Goal: Navigation & Orientation: Find specific page/section

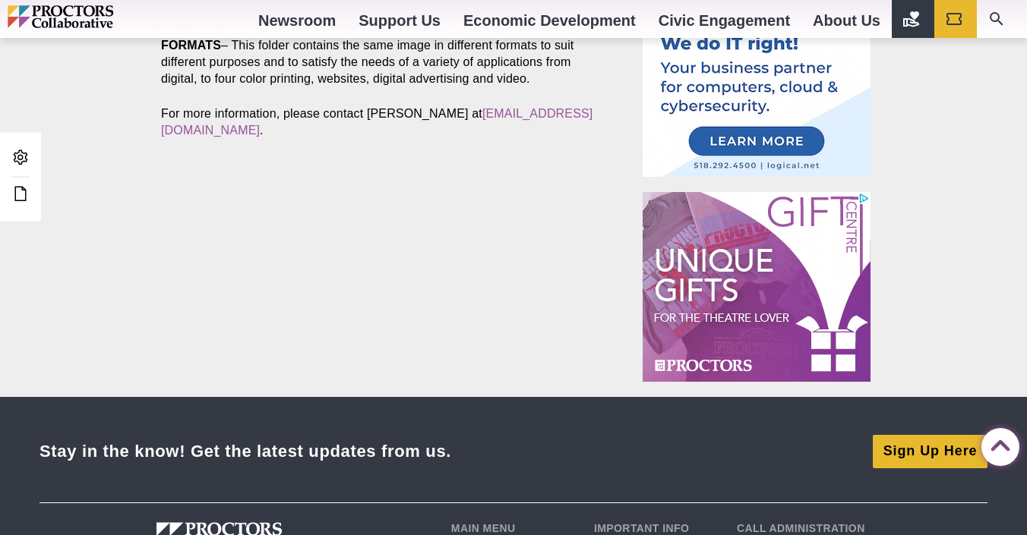
scroll to position [759, 0]
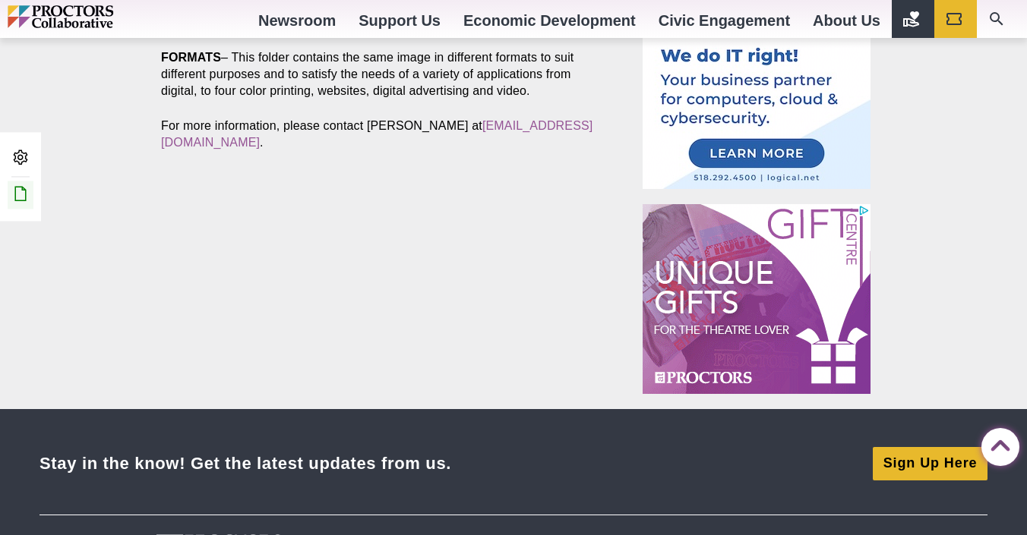
click at [17, 204] on link "Edit this Post/Page" at bounding box center [21, 195] width 26 height 28
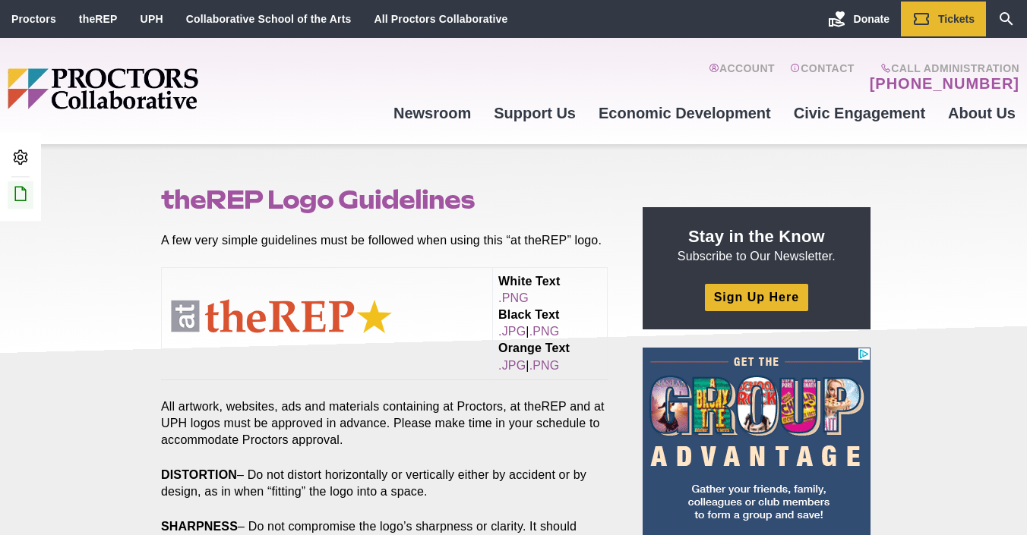
click at [14, 199] on icon at bounding box center [20, 194] width 18 height 18
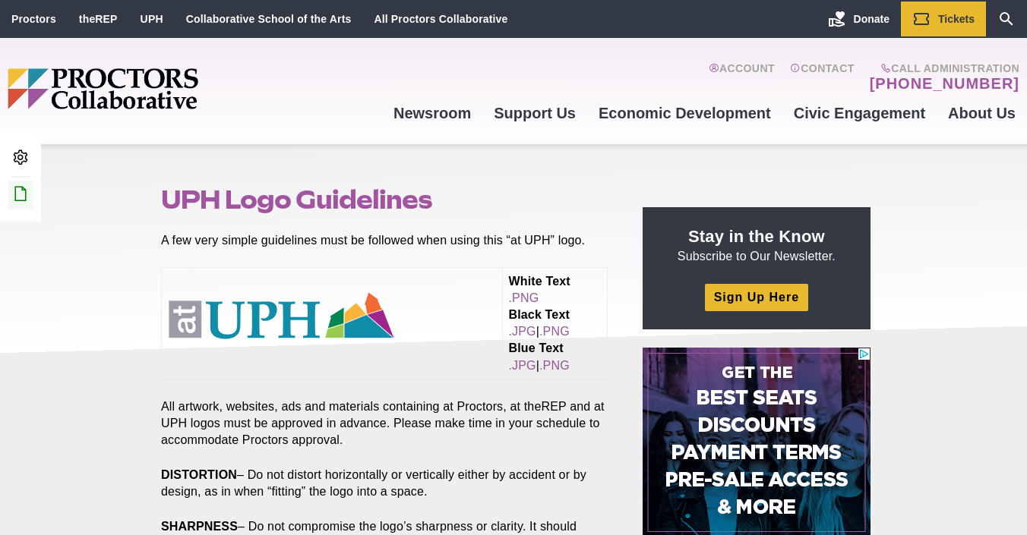
click at [14, 201] on icon at bounding box center [20, 194] width 18 height 18
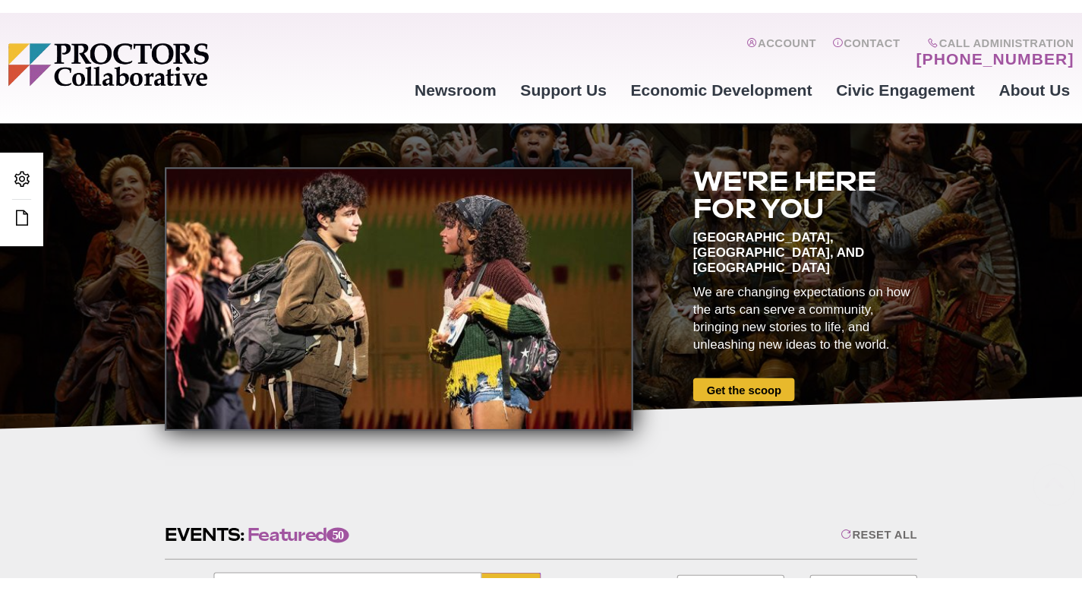
scroll to position [361, 0]
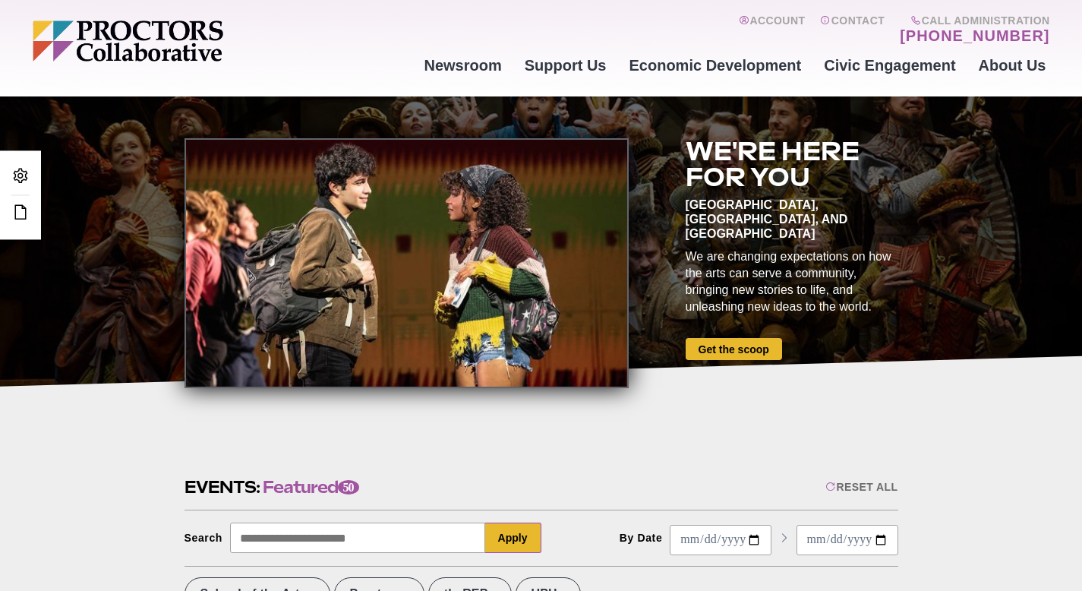
scroll to position [17, 0]
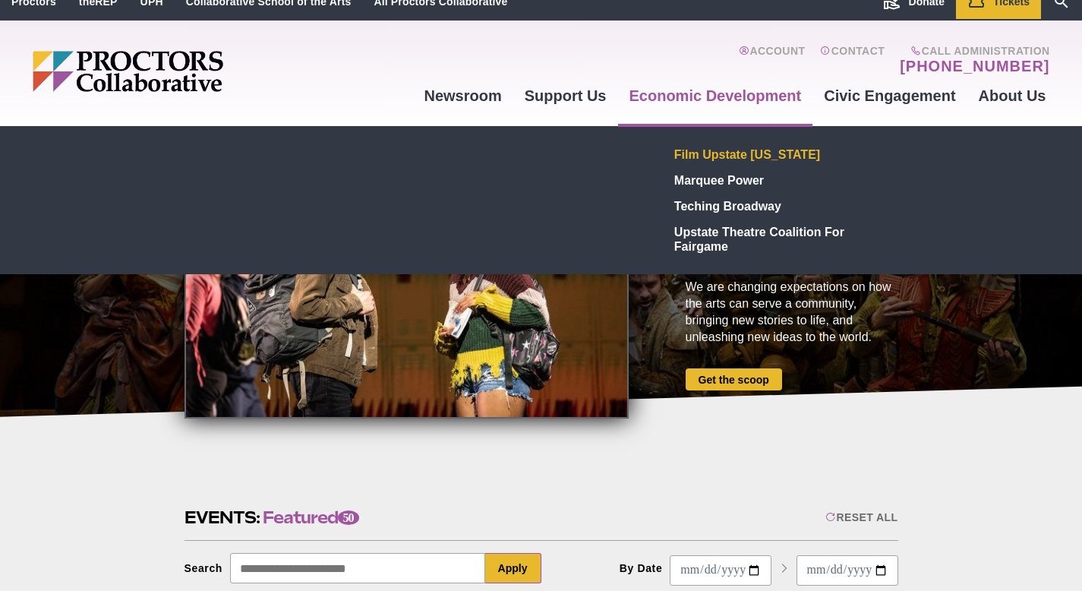
click at [707, 148] on link "Film Upstate [US_STATE]" at bounding box center [779, 154] width 222 height 26
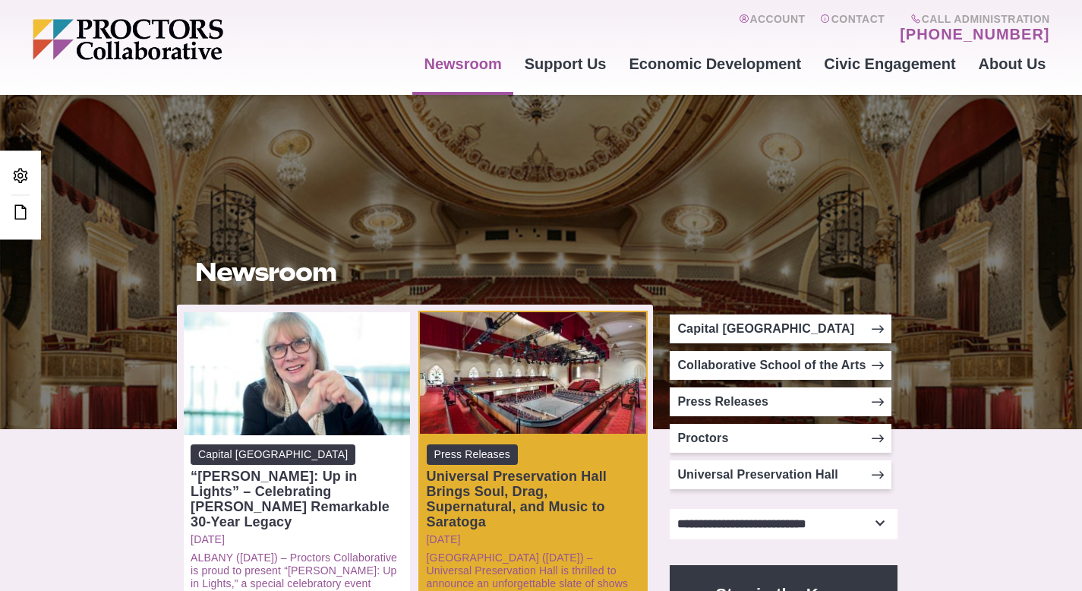
scroll to position [126, 0]
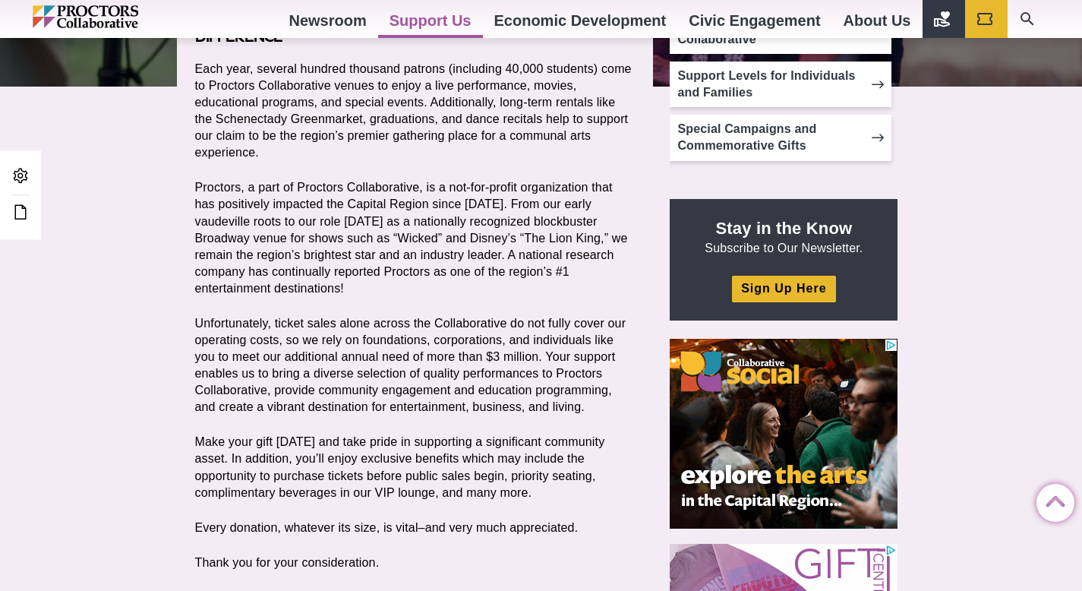
scroll to position [315, 0]
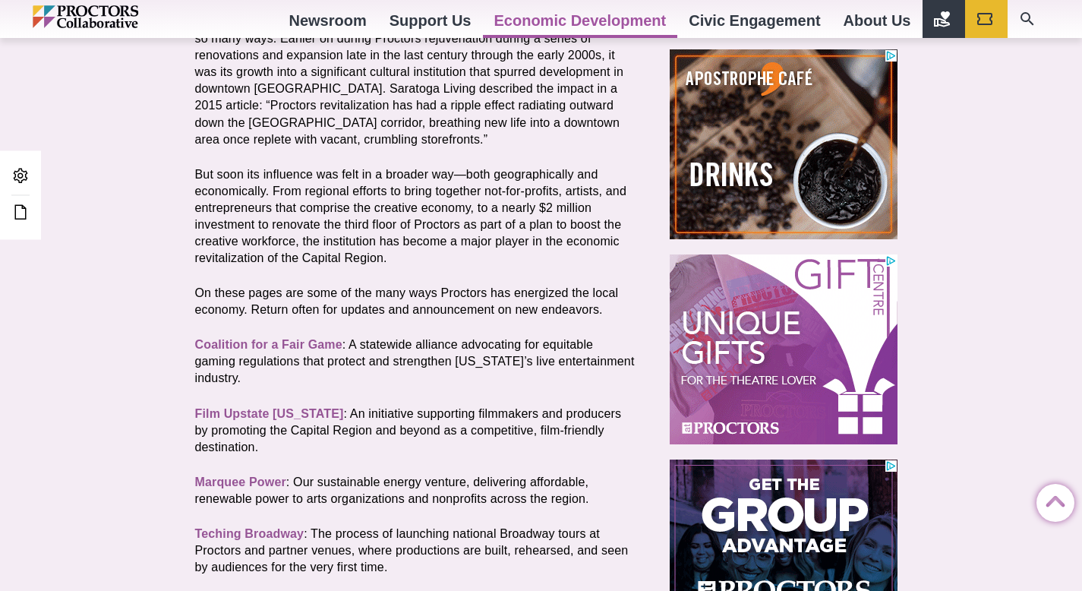
scroll to position [507, 0]
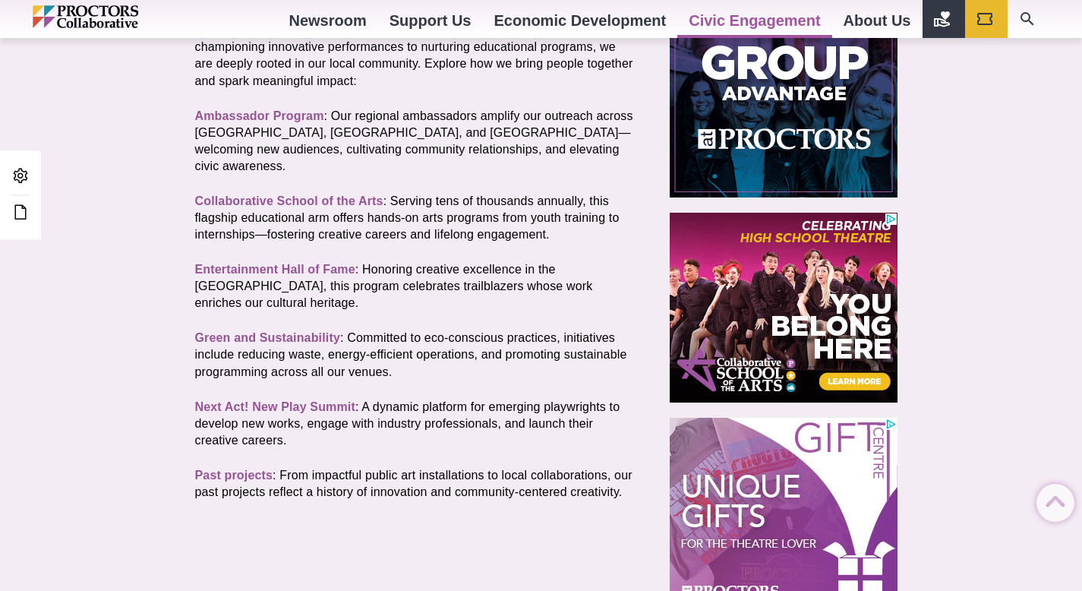
scroll to position [509, 0]
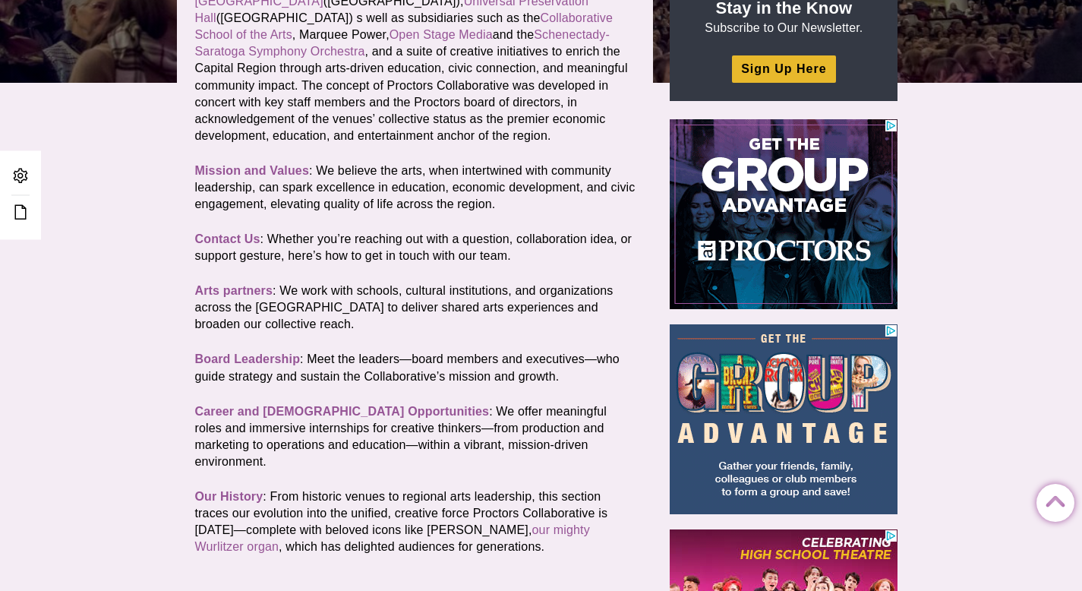
scroll to position [399, 0]
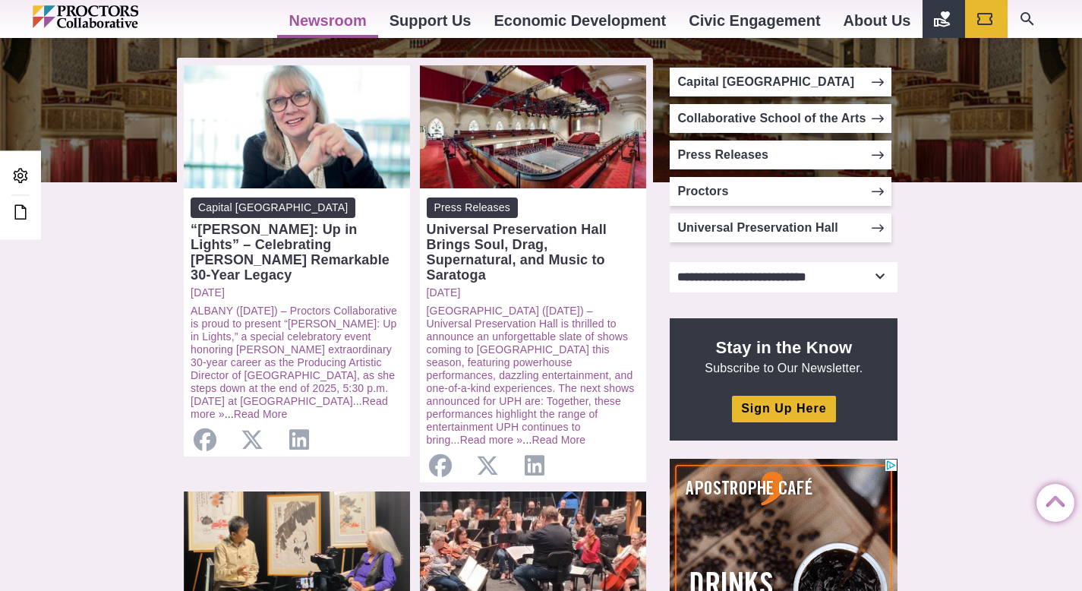
scroll to position [282, 0]
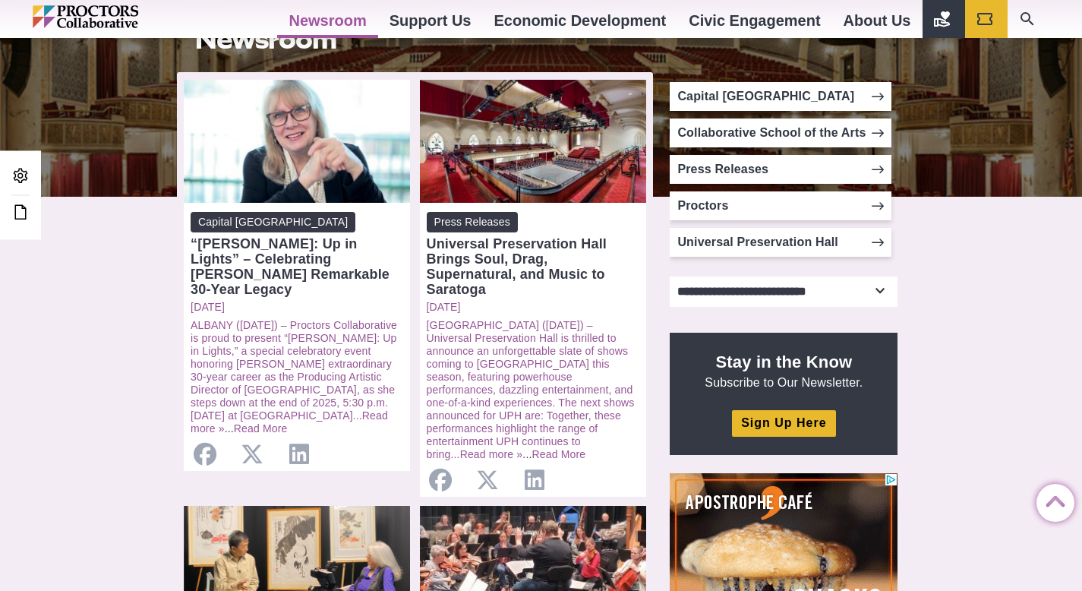
click at [878, 292] on select "**********" at bounding box center [784, 291] width 228 height 30
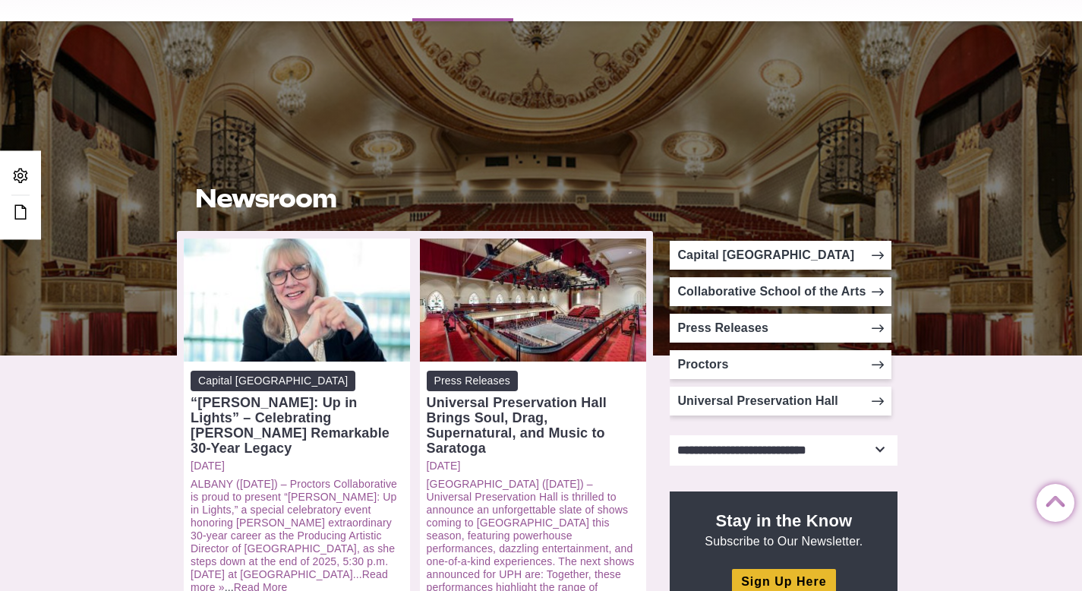
scroll to position [0, 0]
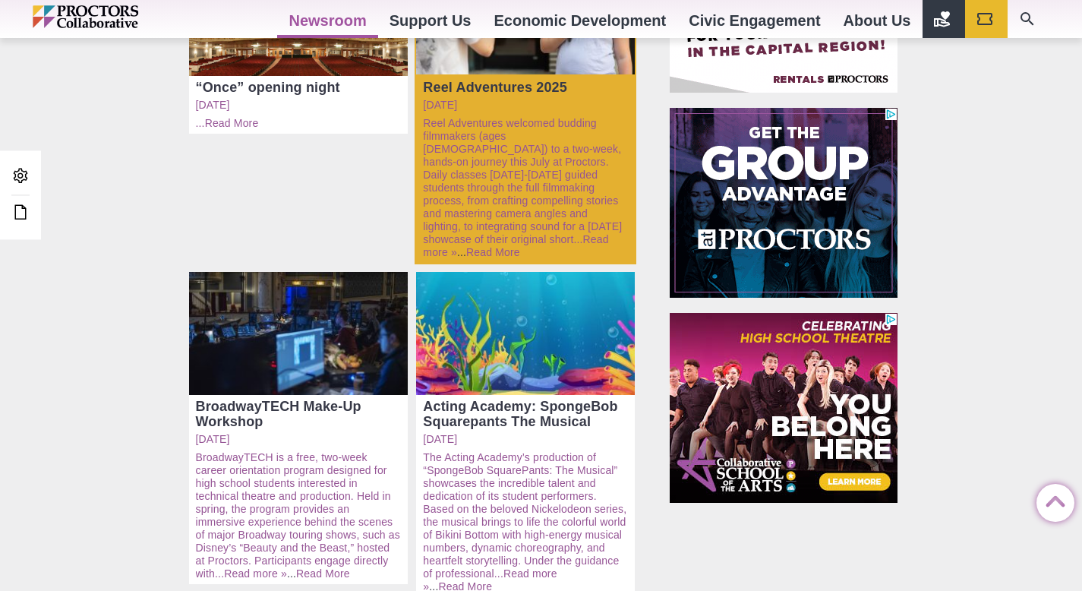
scroll to position [604, 0]
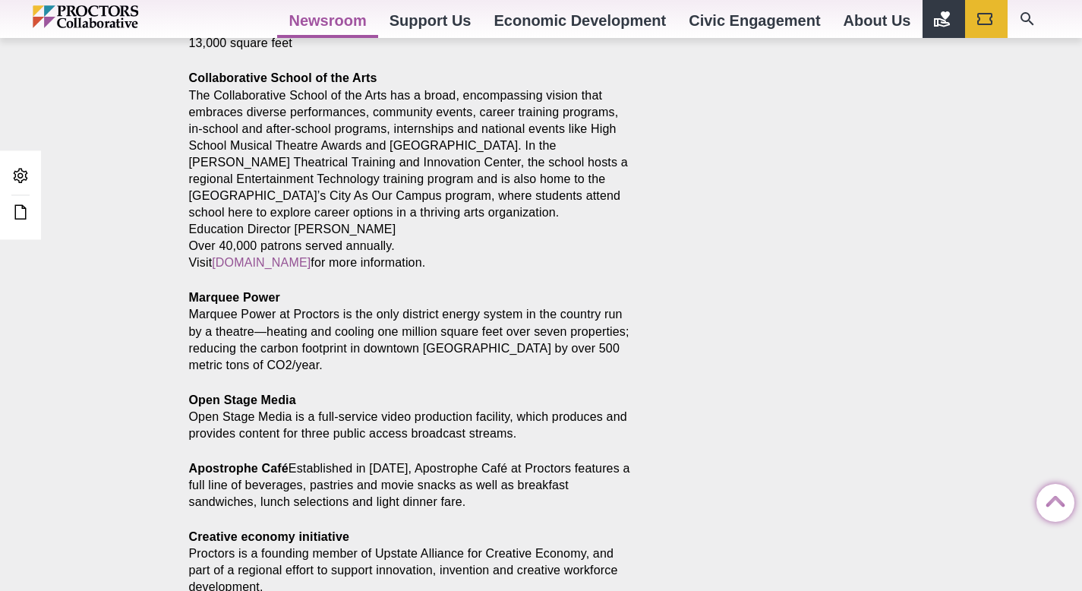
scroll to position [1126, 0]
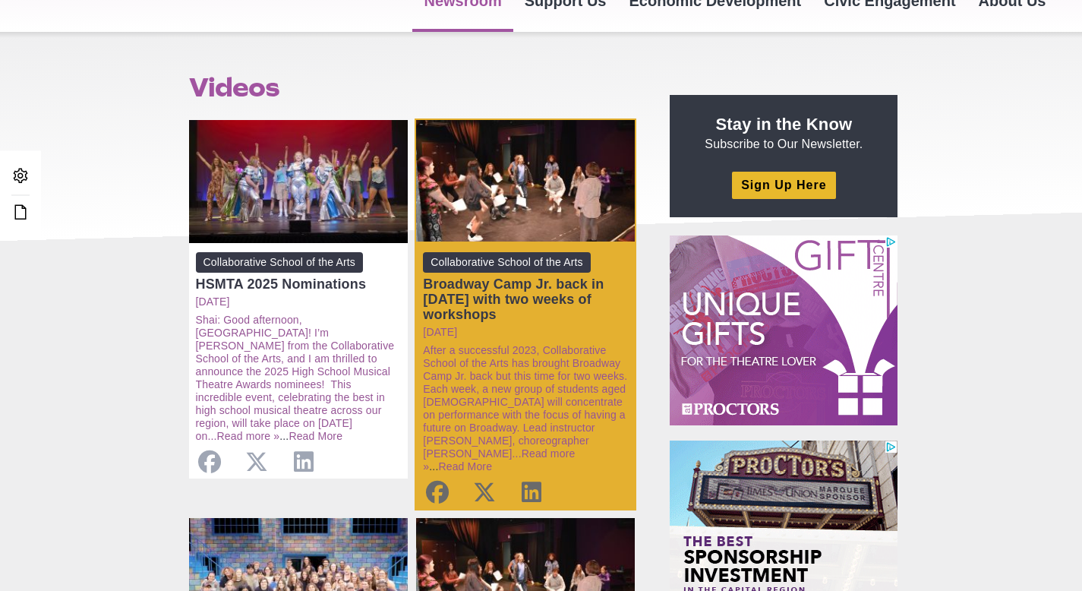
scroll to position [283, 0]
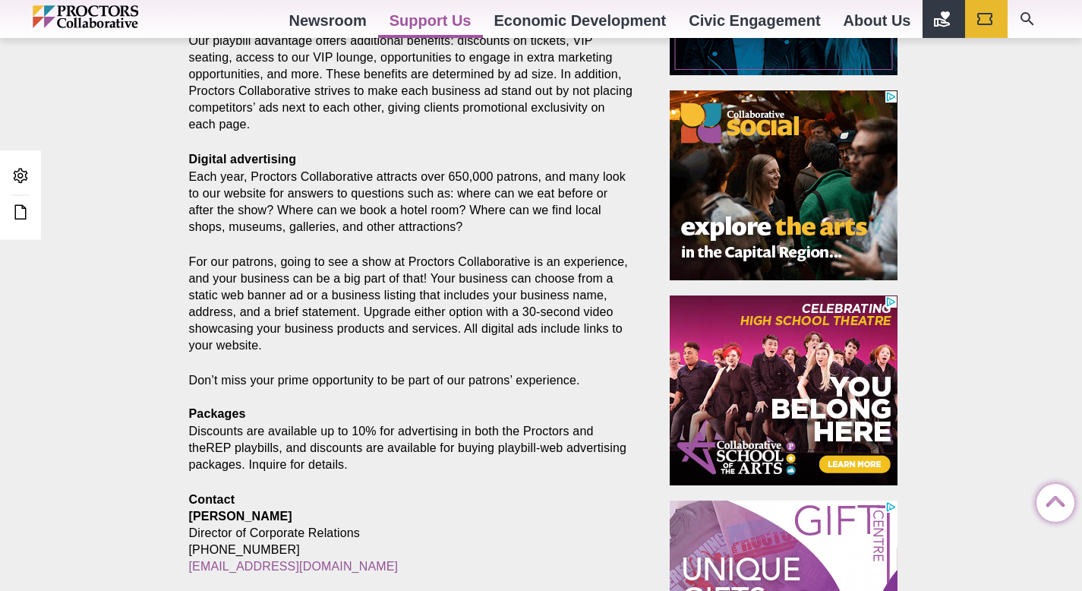
scroll to position [867, 0]
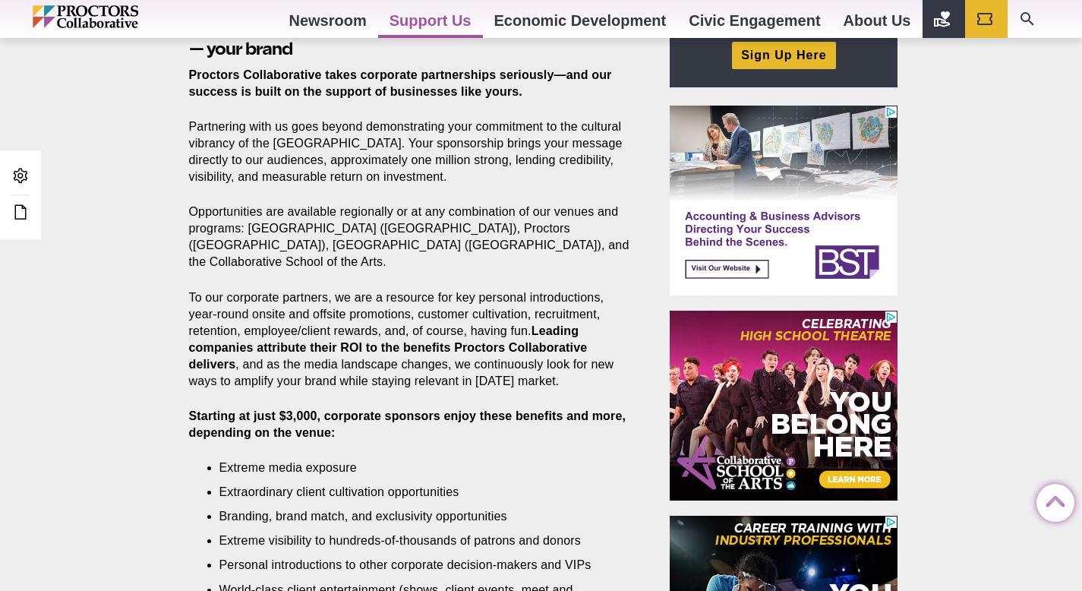
scroll to position [400, 0]
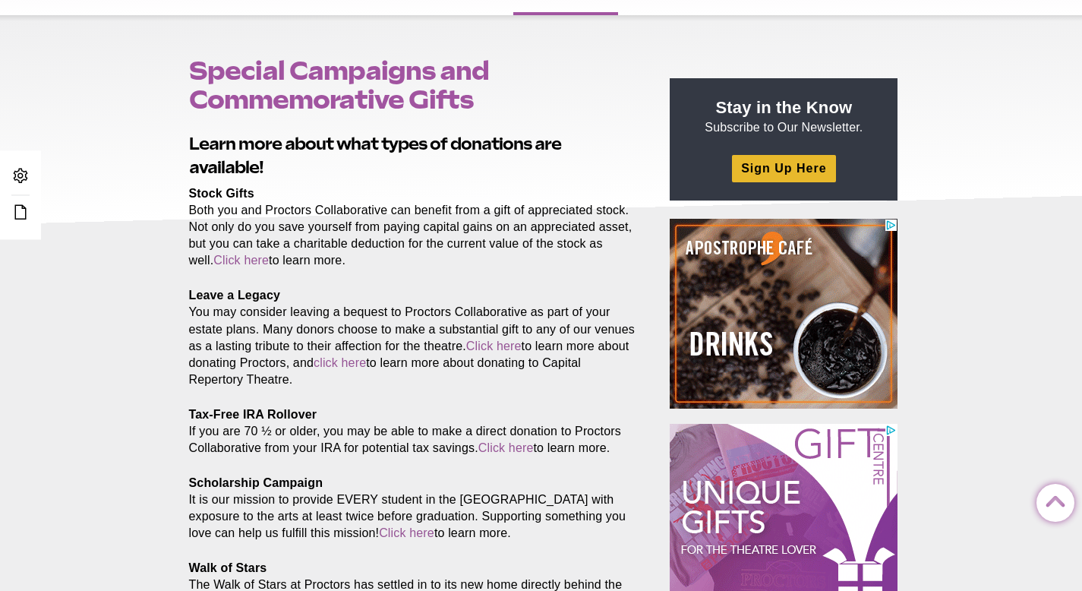
scroll to position [120, 0]
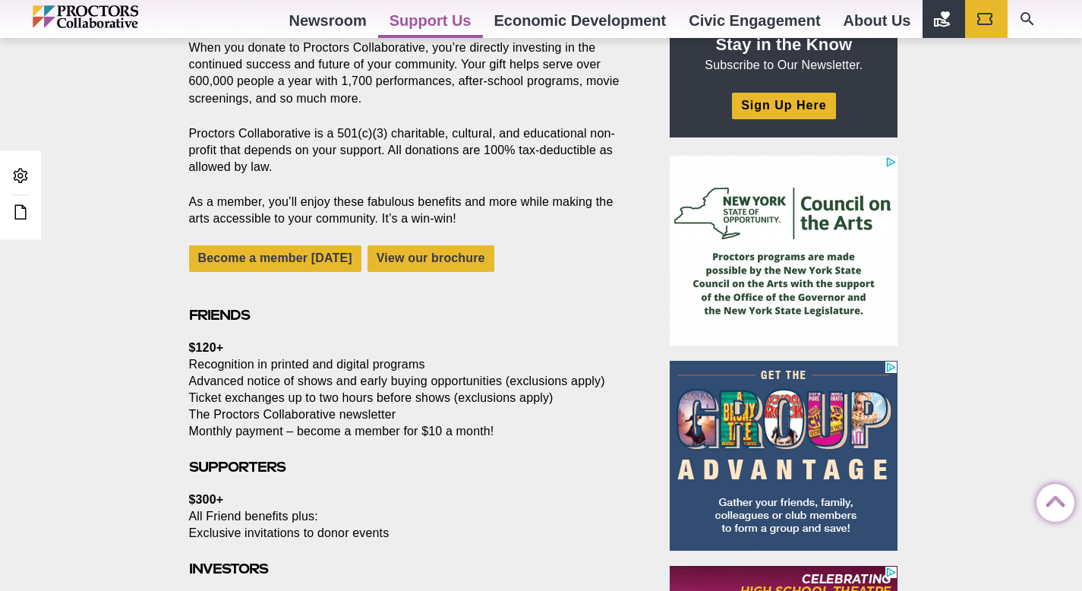
scroll to position [176, 0]
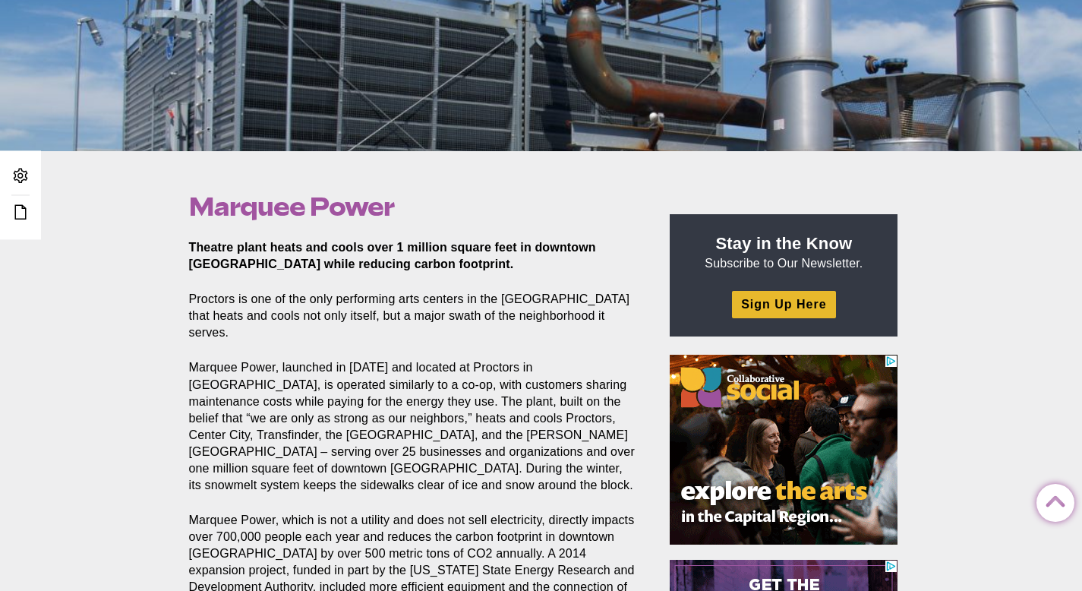
scroll to position [663, 0]
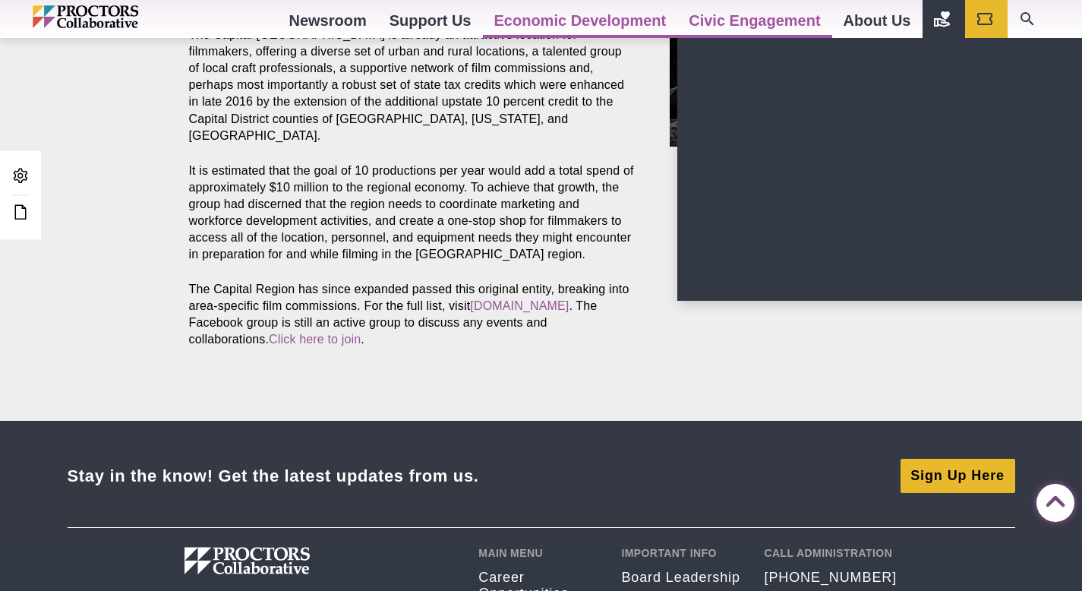
scroll to position [1238, 0]
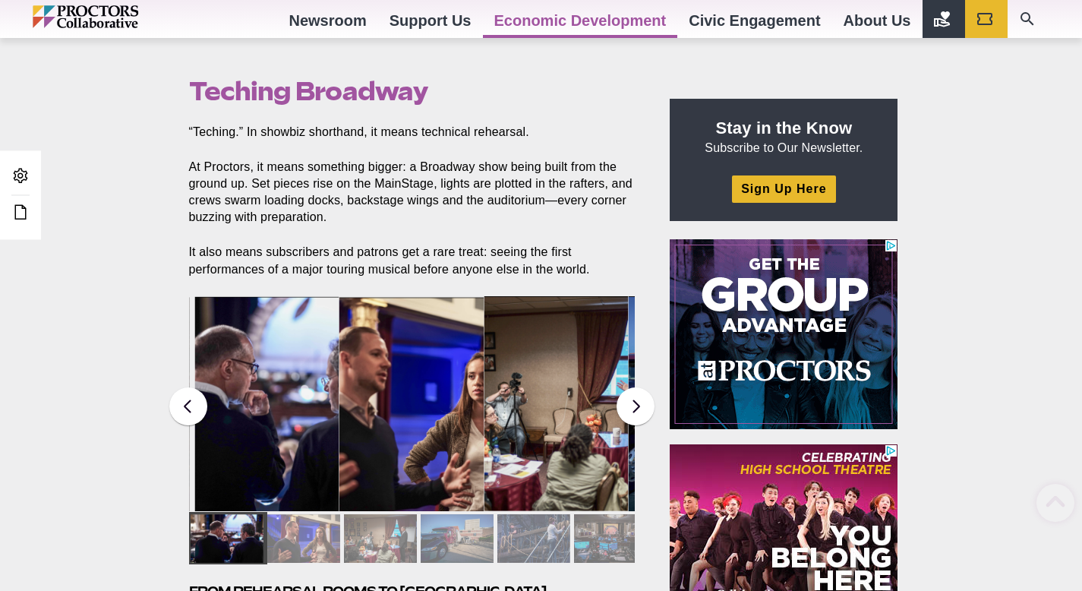
scroll to position [534, 0]
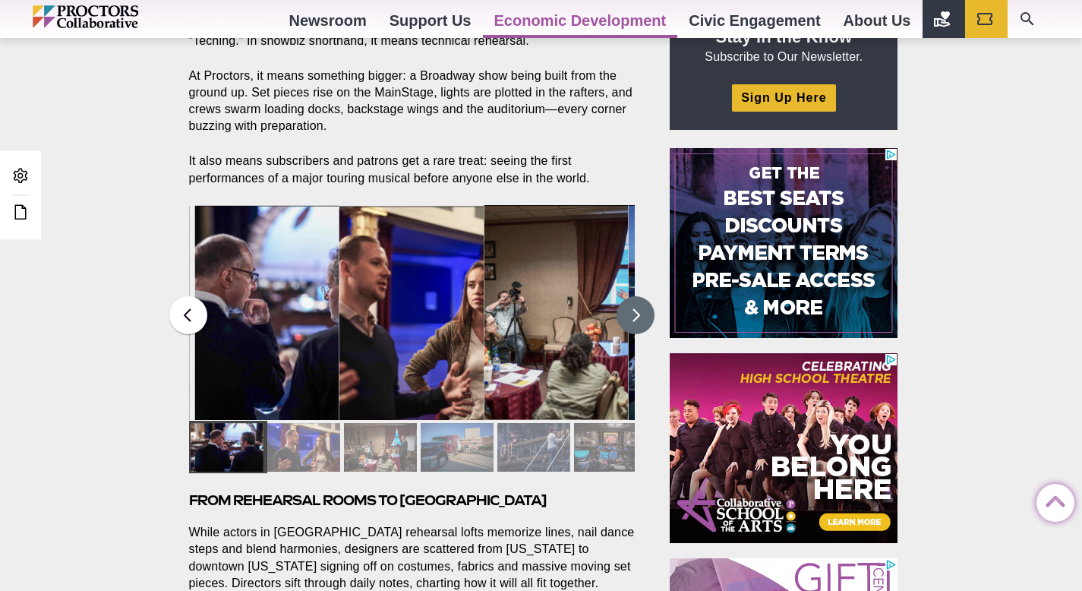
click at [627, 302] on button at bounding box center [636, 315] width 38 height 38
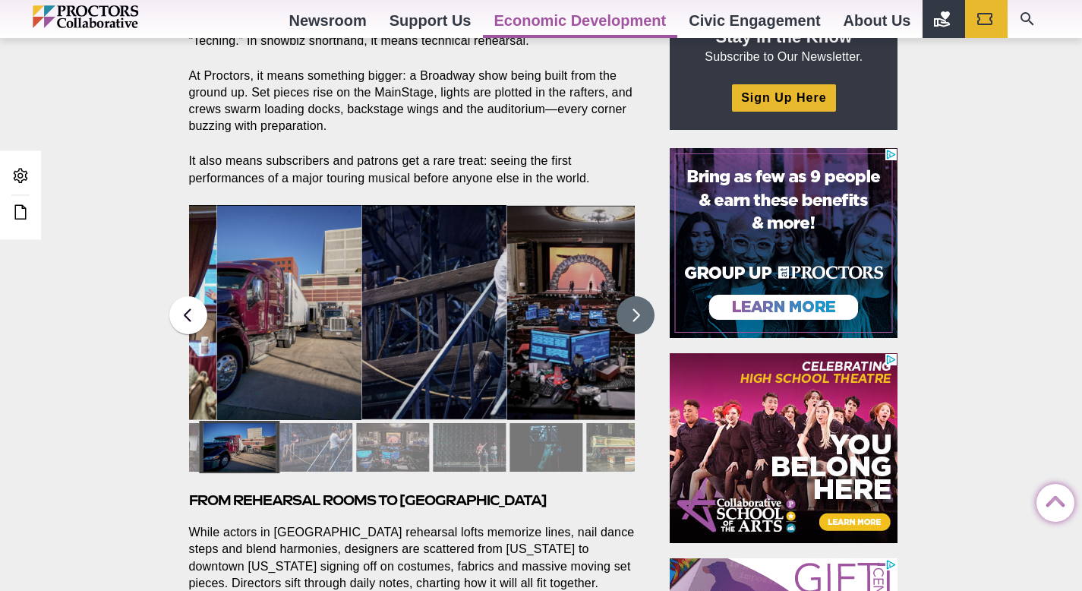
click at [628, 308] on button at bounding box center [636, 315] width 38 height 38
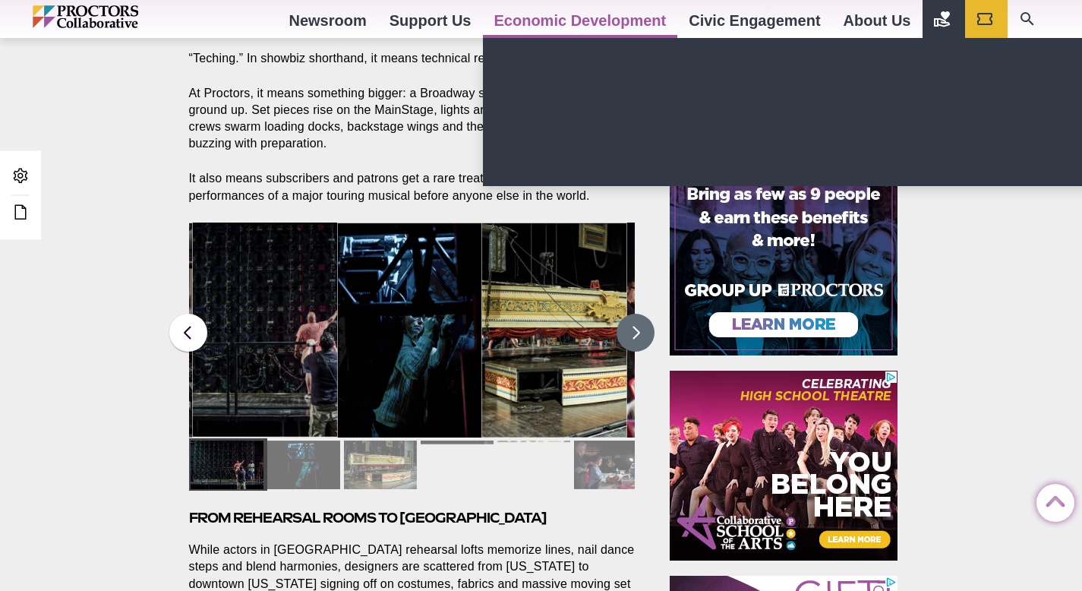
scroll to position [513, 0]
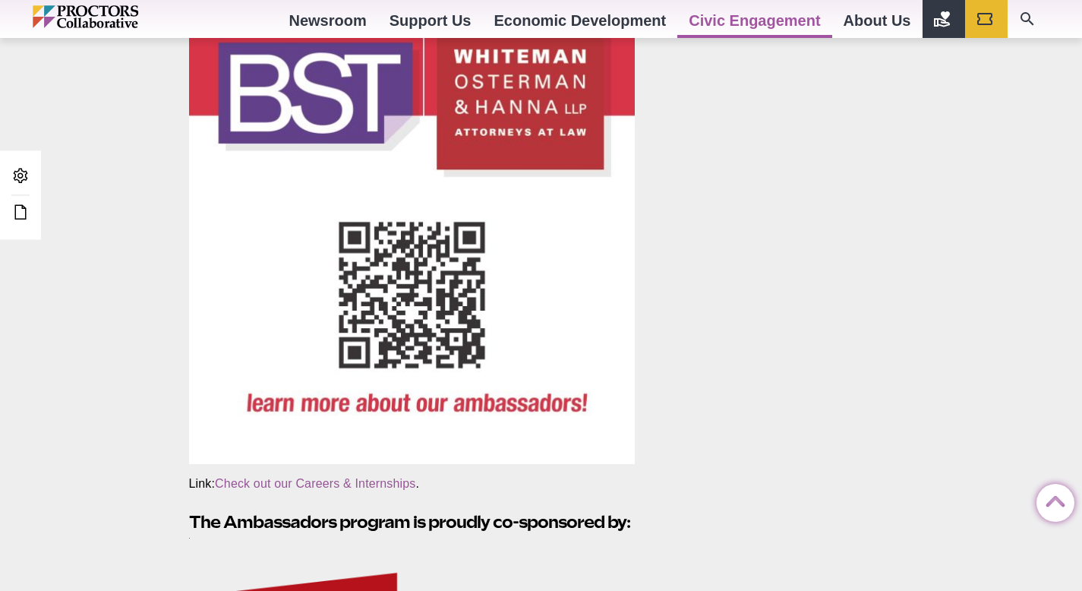
scroll to position [2369, 0]
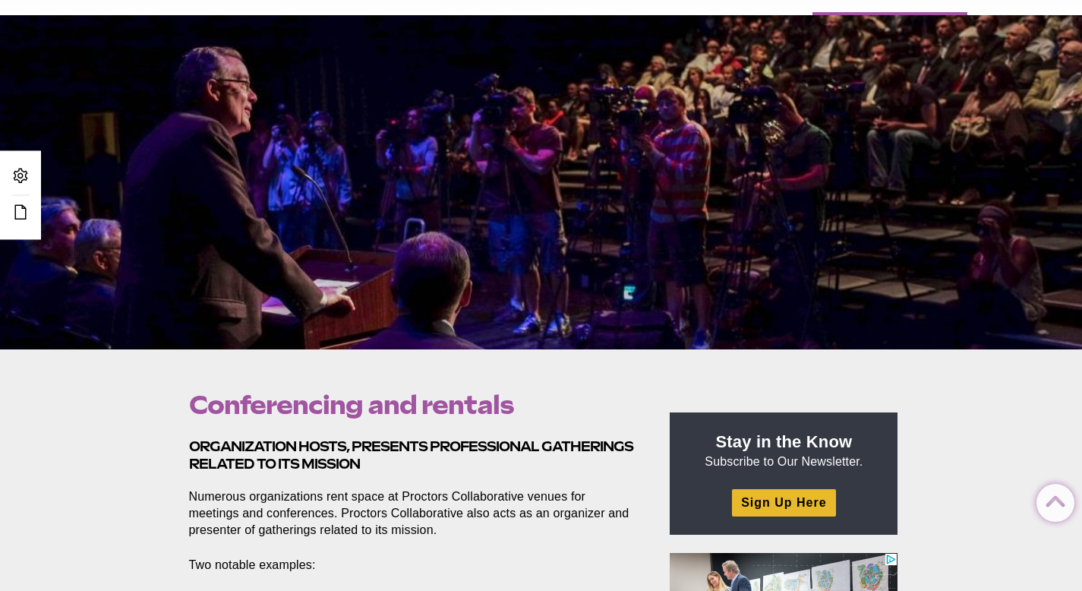
scroll to position [21, 0]
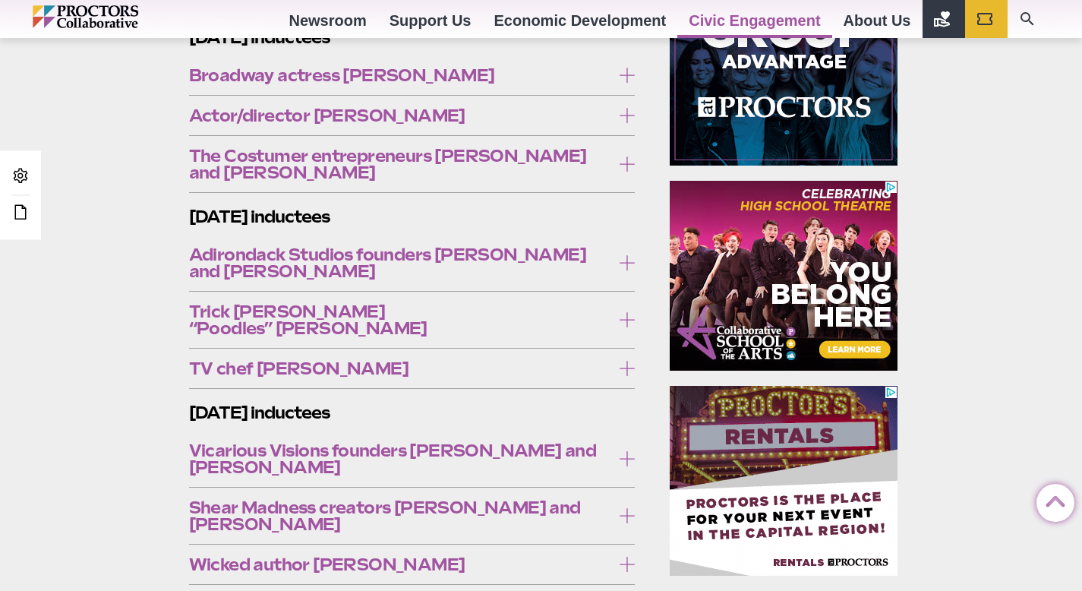
scroll to position [573, 0]
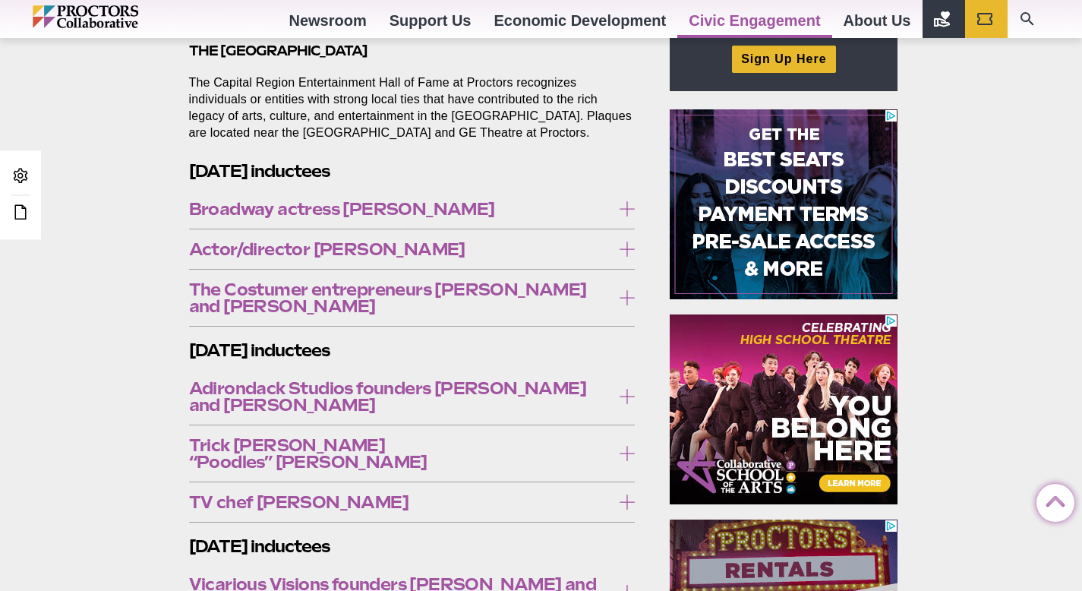
click at [382, 195] on label "Broadway actress [PERSON_NAME]" at bounding box center [412, 209] width 447 height 28
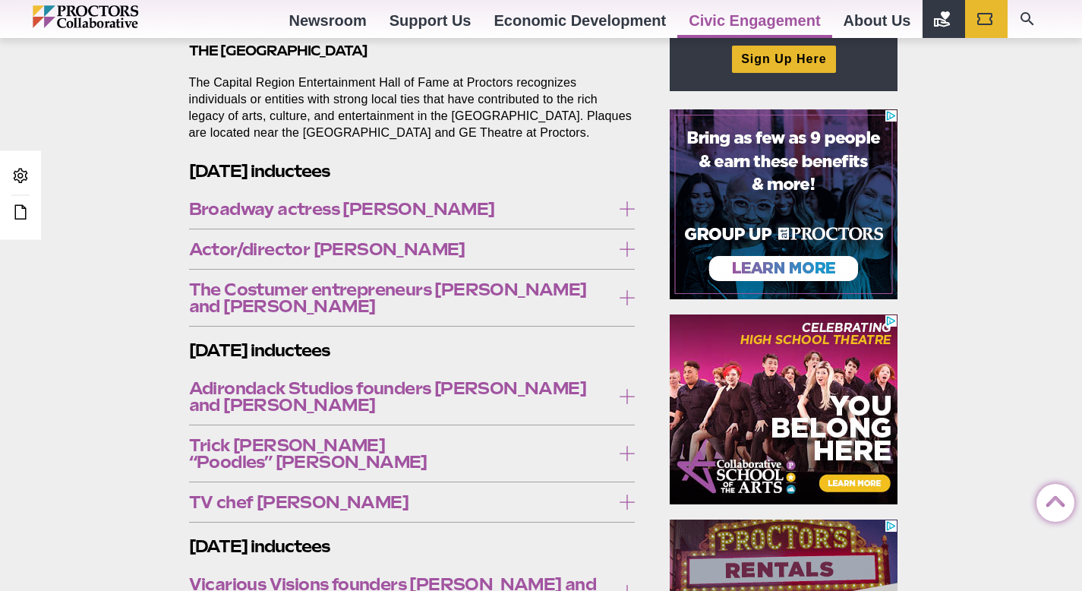
click at [383, 203] on span "Broadway actress [PERSON_NAME]" at bounding box center [400, 209] width 423 height 17
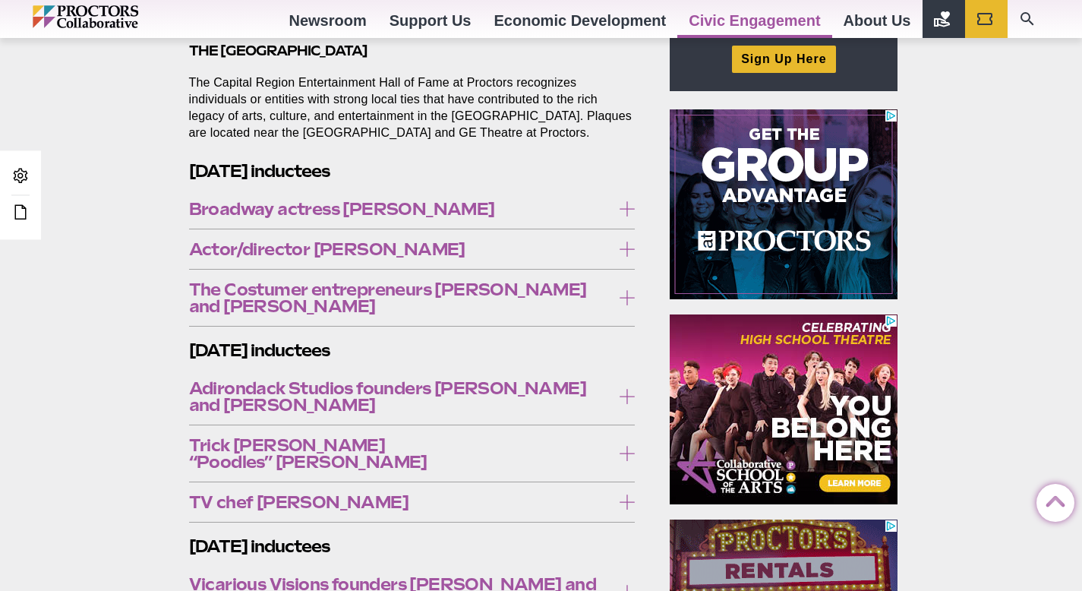
click at [377, 248] on span "Actor/director Kevin McGuire" at bounding box center [400, 249] width 423 height 17
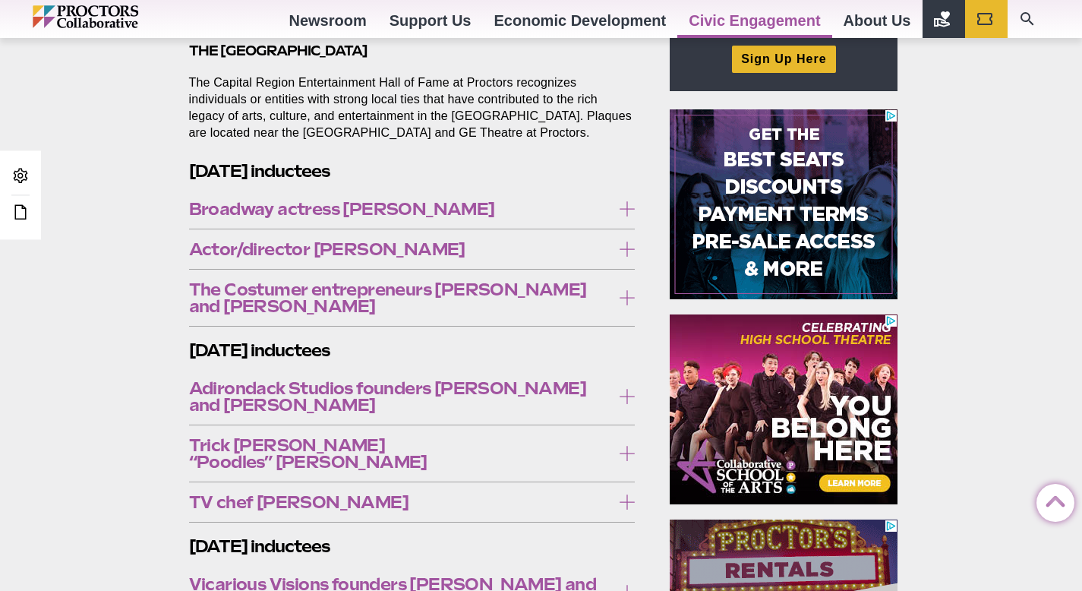
click at [377, 248] on span "Actor/director Kevin McGuire" at bounding box center [400, 249] width 423 height 17
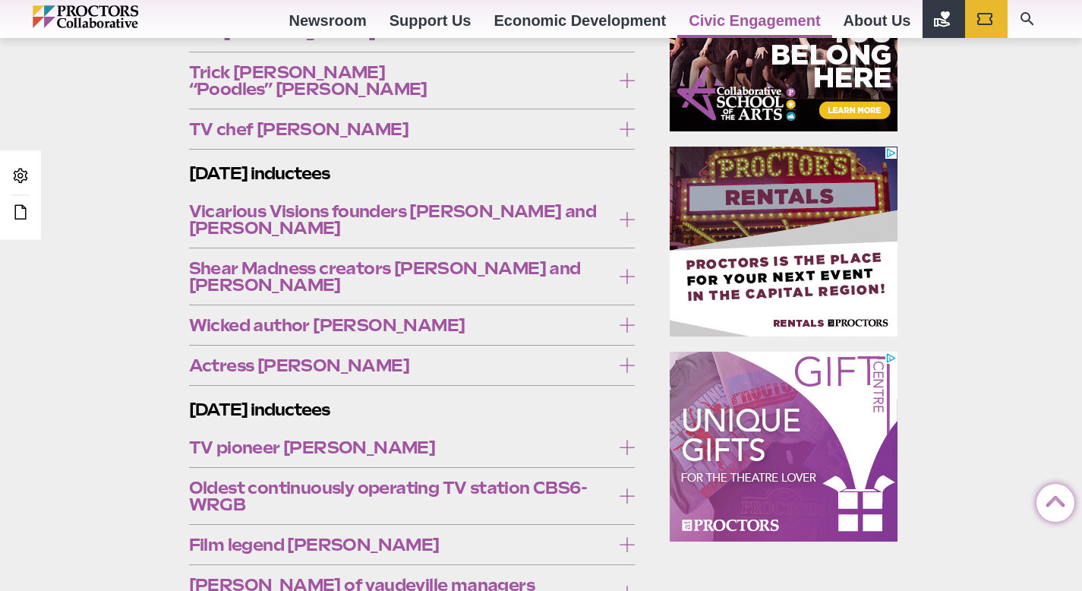
scroll to position [221, 0]
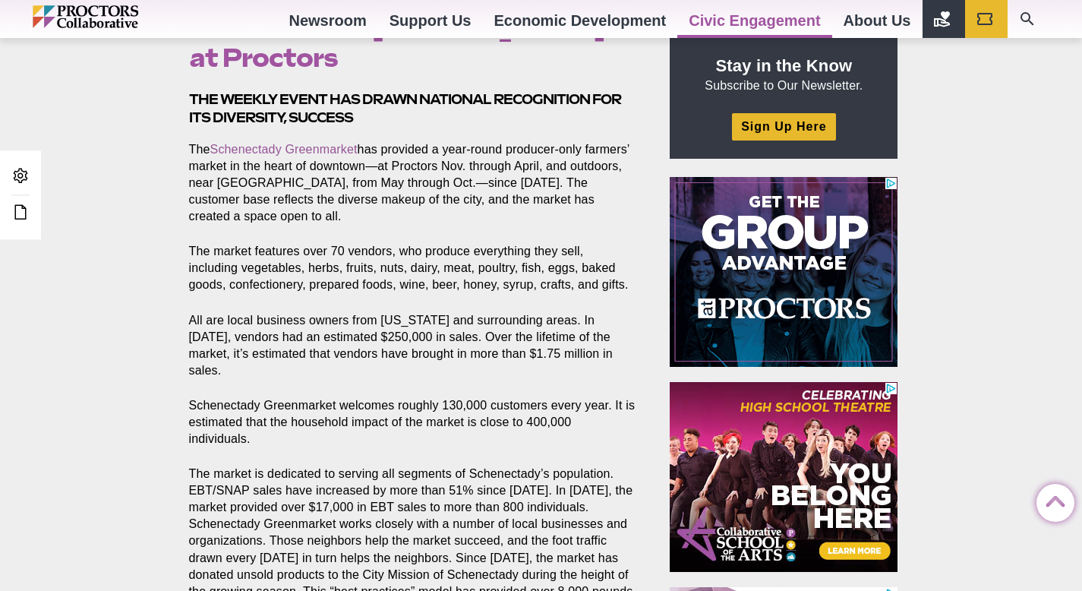
scroll to position [476, 0]
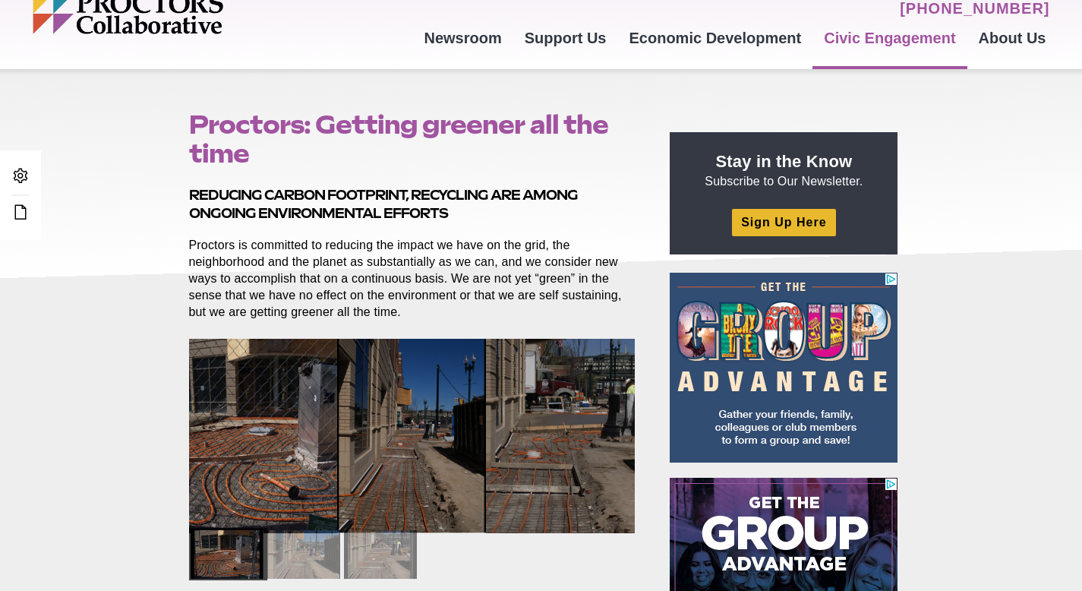
scroll to position [335, 0]
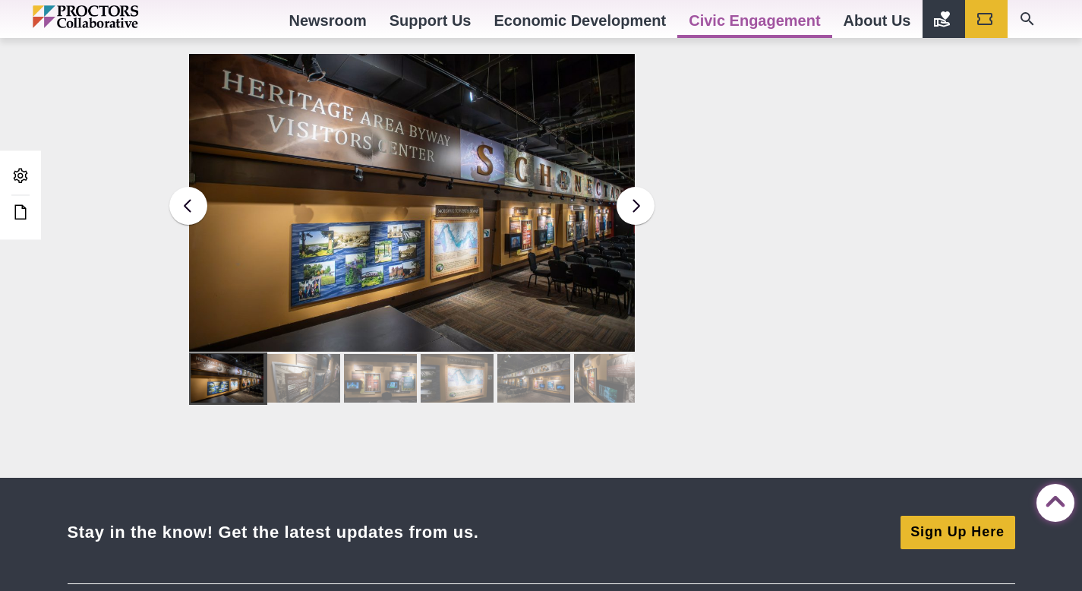
scroll to position [1363, 0]
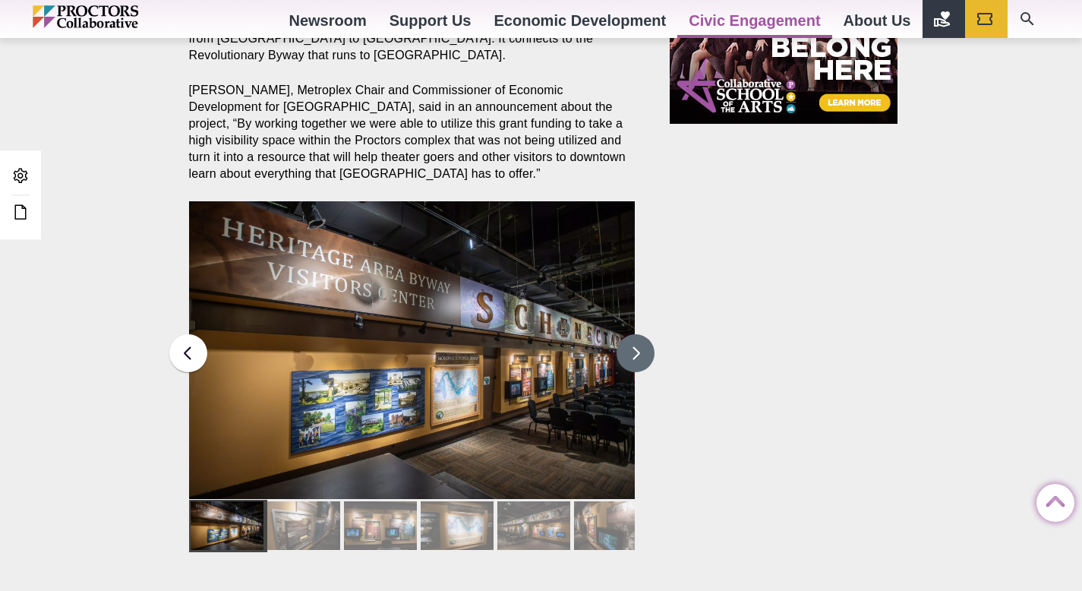
click at [631, 334] on button at bounding box center [636, 353] width 38 height 38
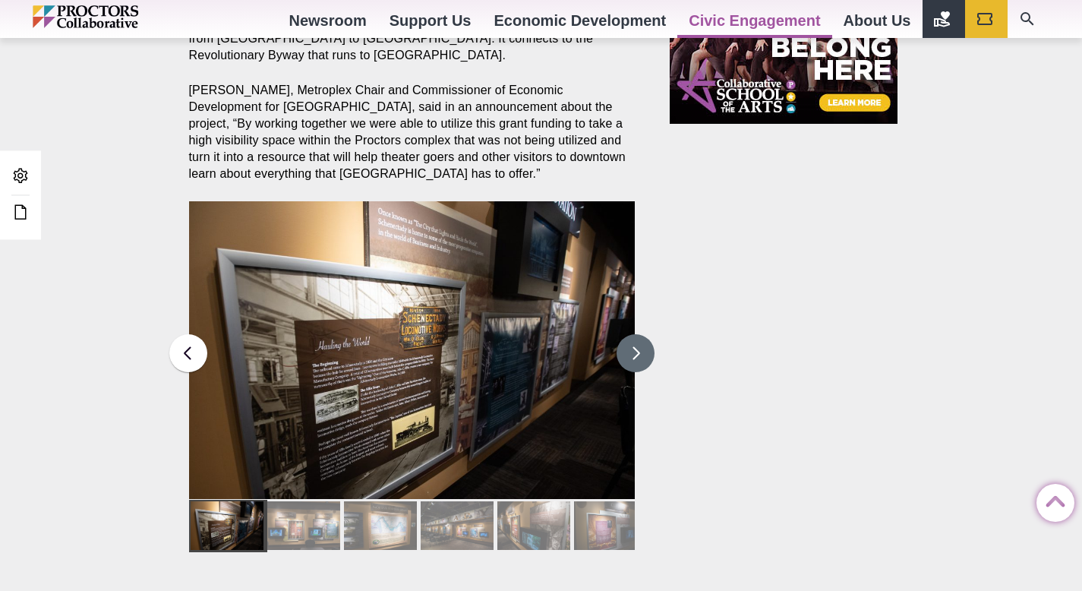
scroll to position [1101, 0]
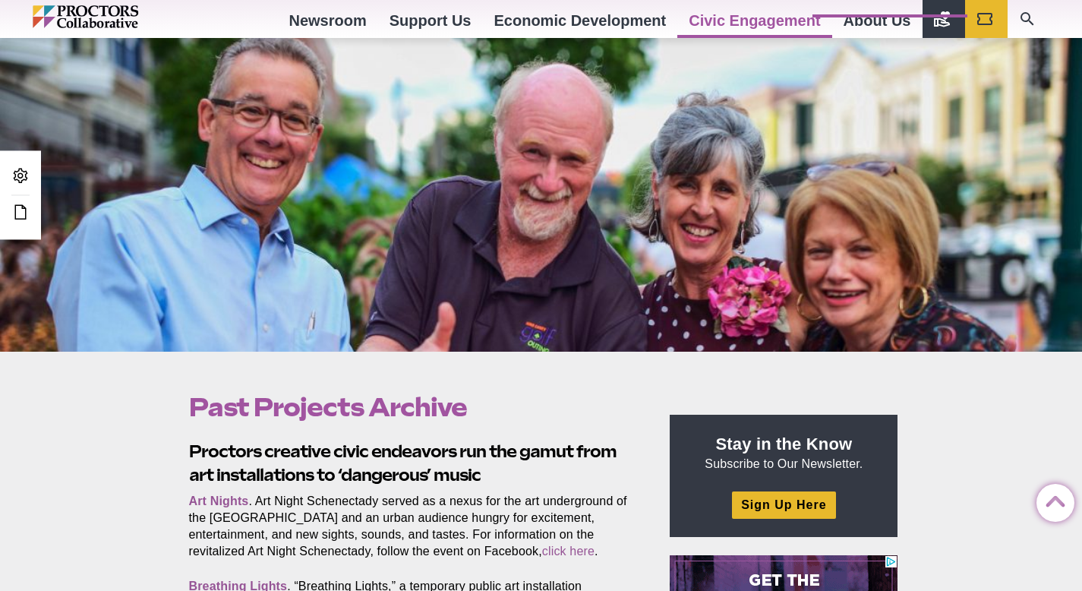
scroll to position [68, 0]
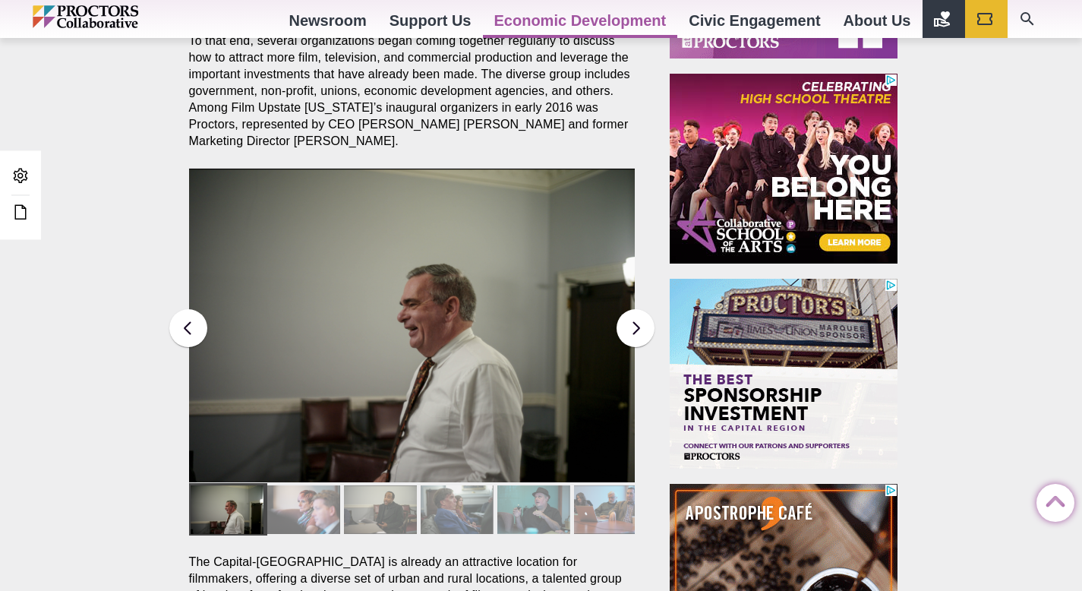
scroll to position [838, 0]
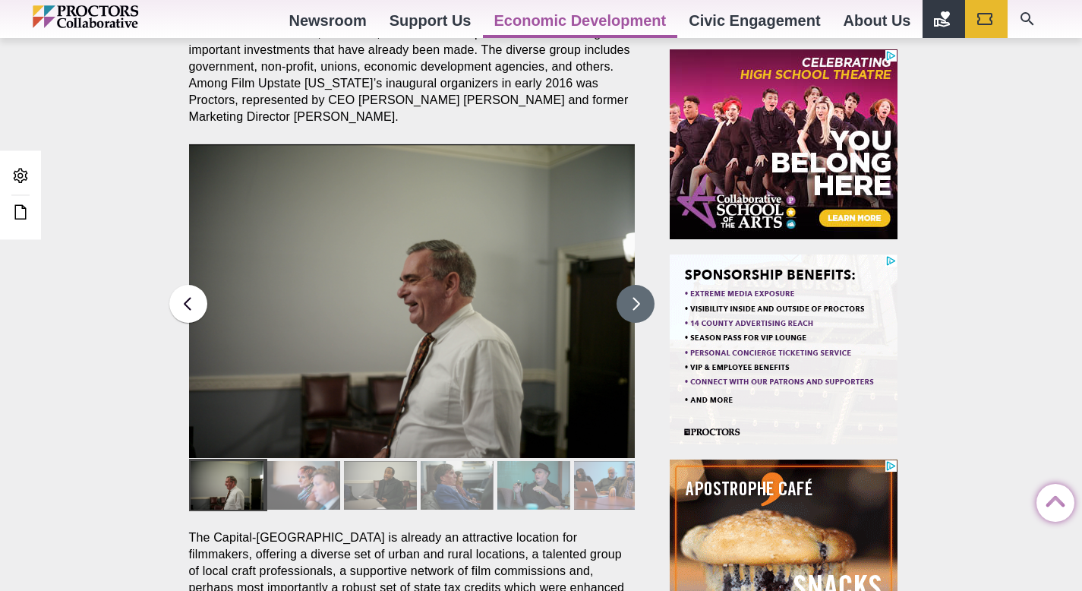
click at [628, 305] on button at bounding box center [636, 304] width 38 height 38
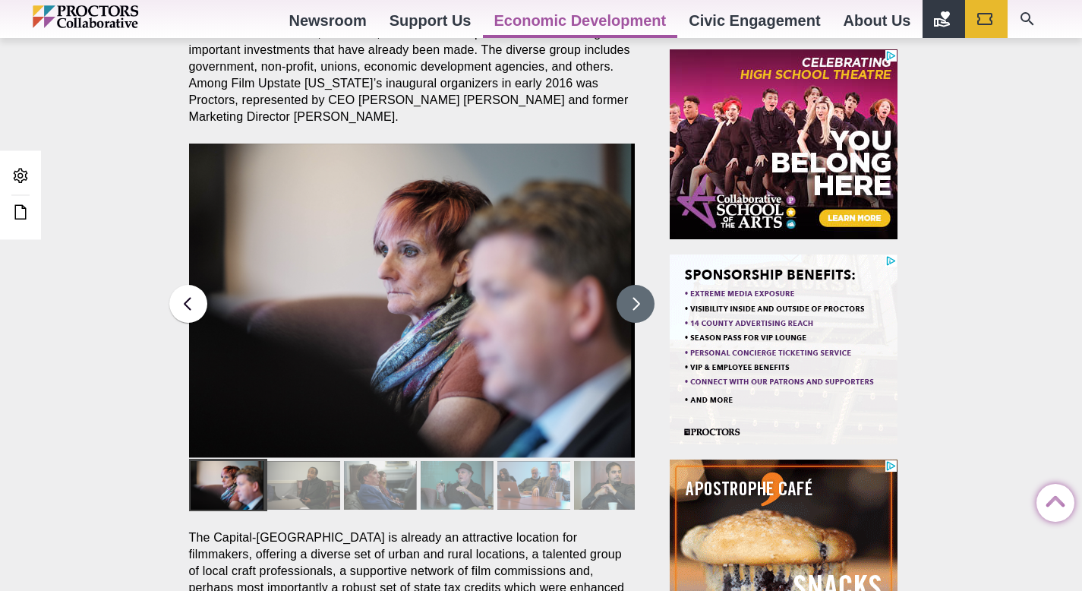
click at [635, 298] on button at bounding box center [636, 304] width 38 height 38
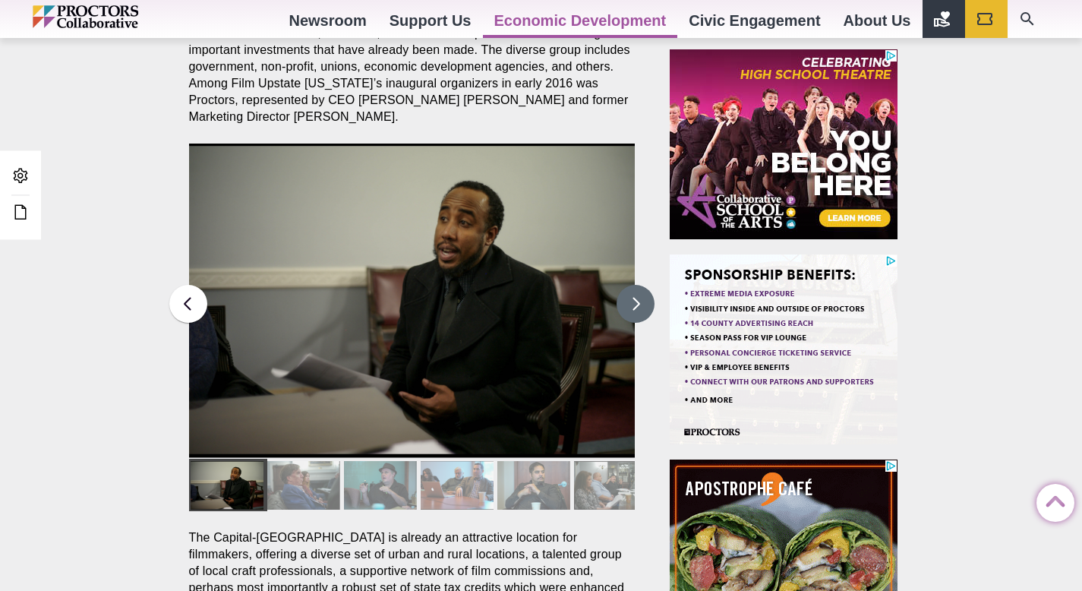
click at [635, 298] on button at bounding box center [636, 304] width 38 height 38
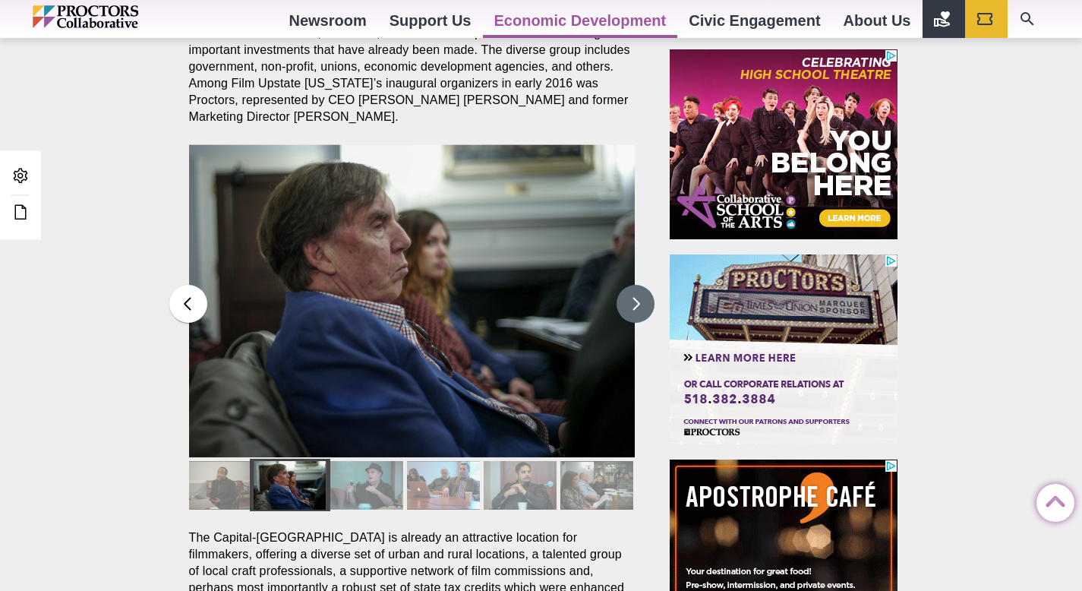
click at [635, 298] on button at bounding box center [636, 304] width 38 height 38
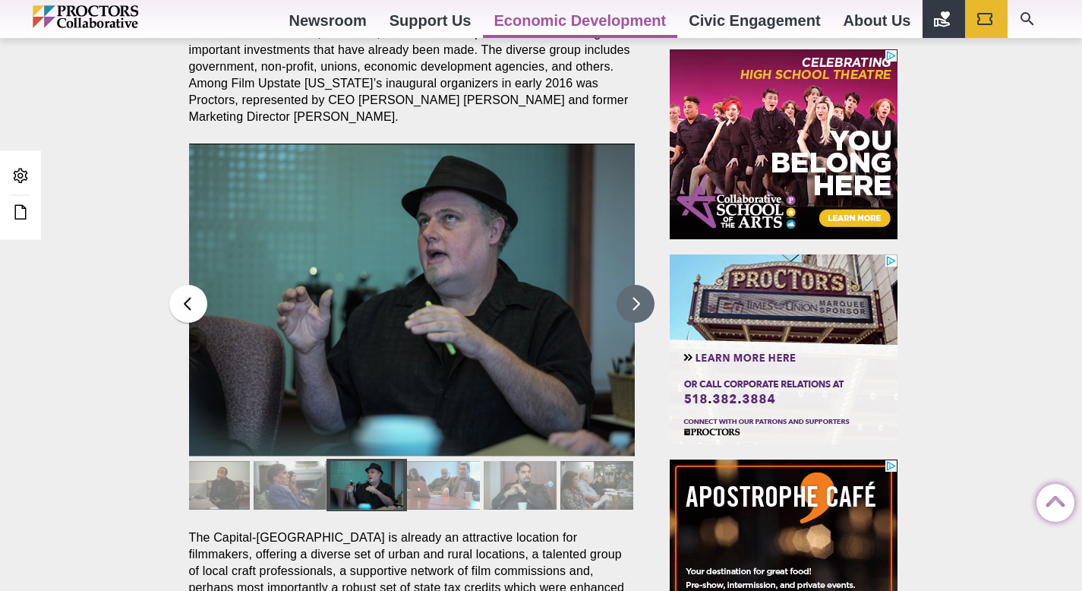
click at [635, 298] on button at bounding box center [636, 304] width 38 height 38
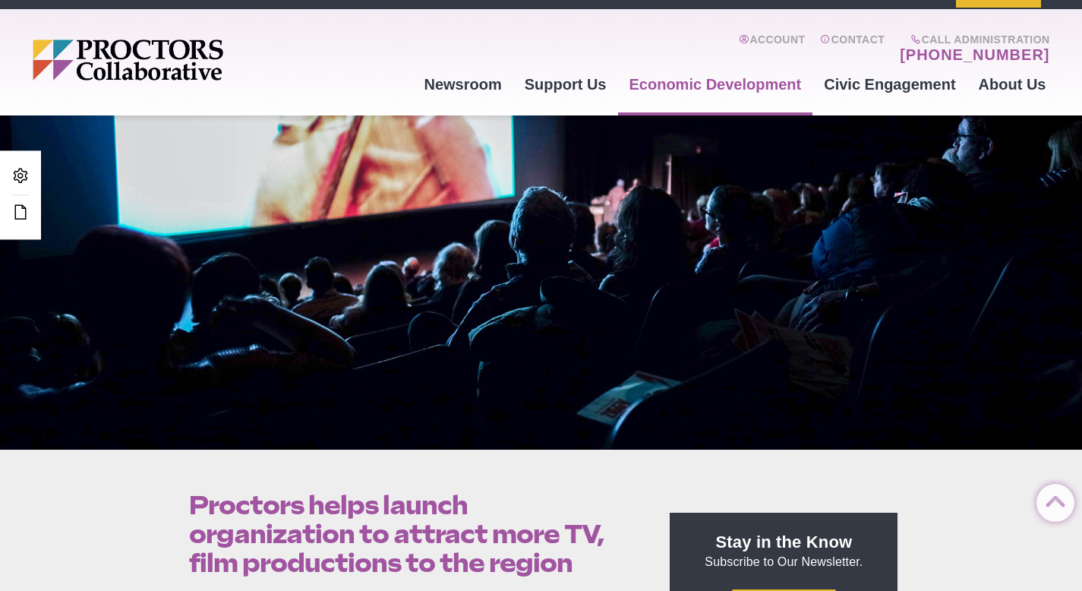
scroll to position [8, 0]
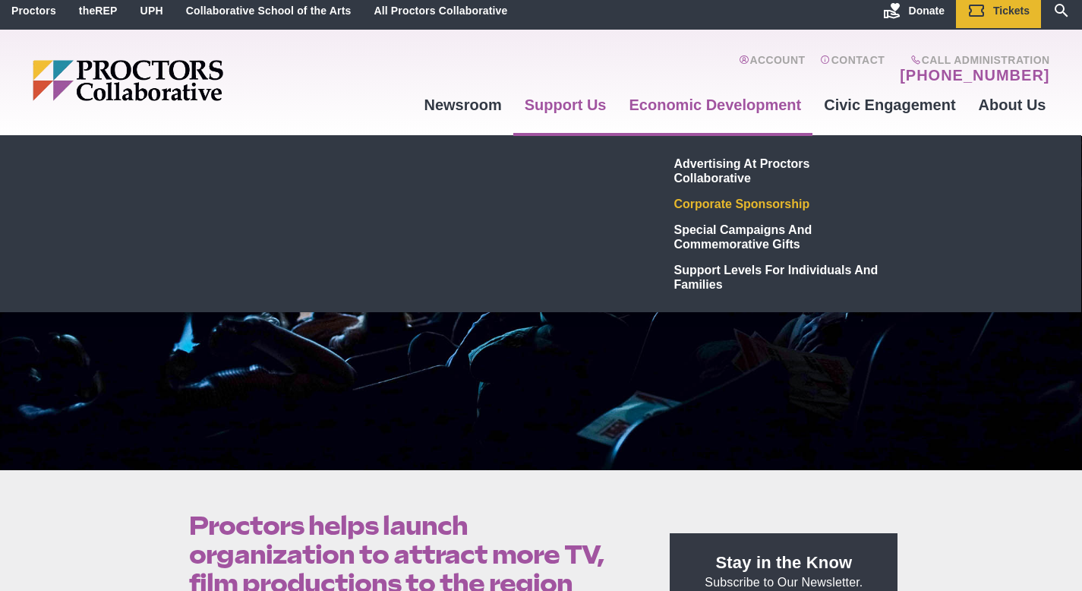
click at [706, 204] on link "Corporate Sponsorship" at bounding box center [779, 204] width 222 height 26
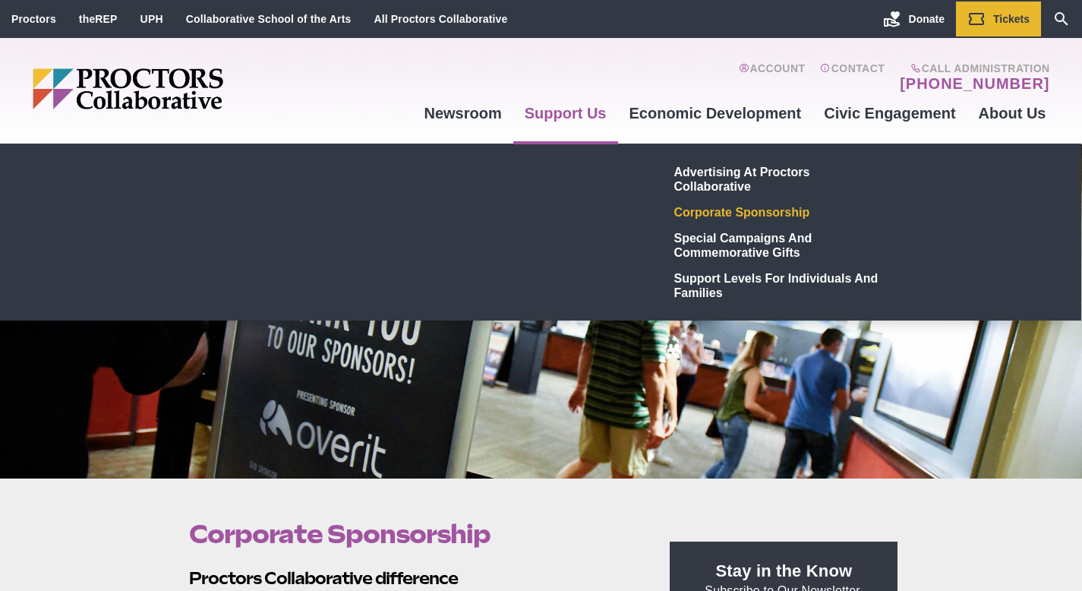
click at [573, 112] on link "Support Us" at bounding box center [565, 113] width 105 height 41
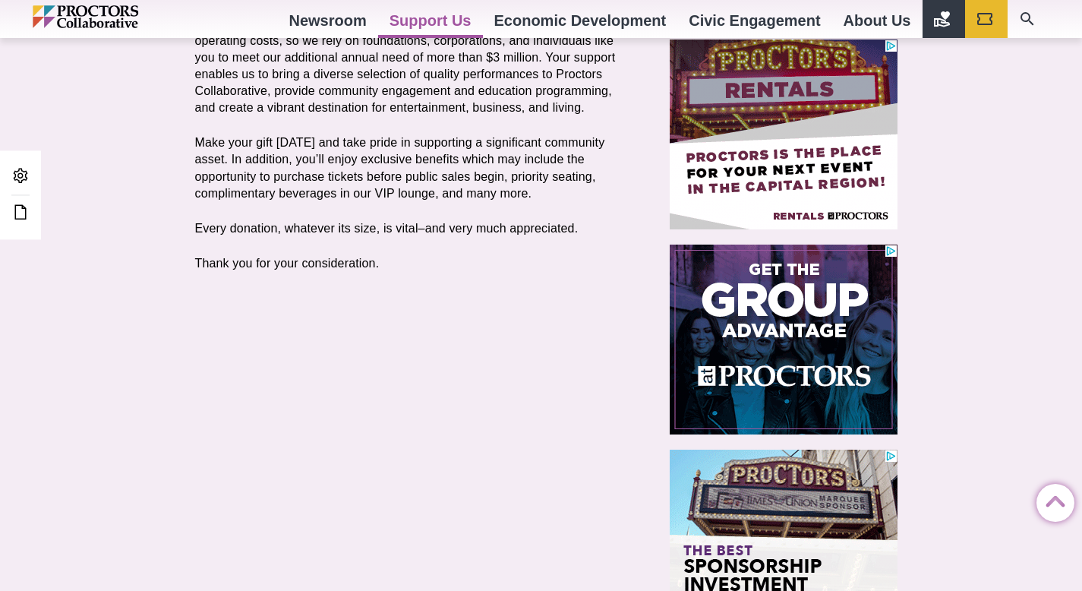
scroll to position [385, 0]
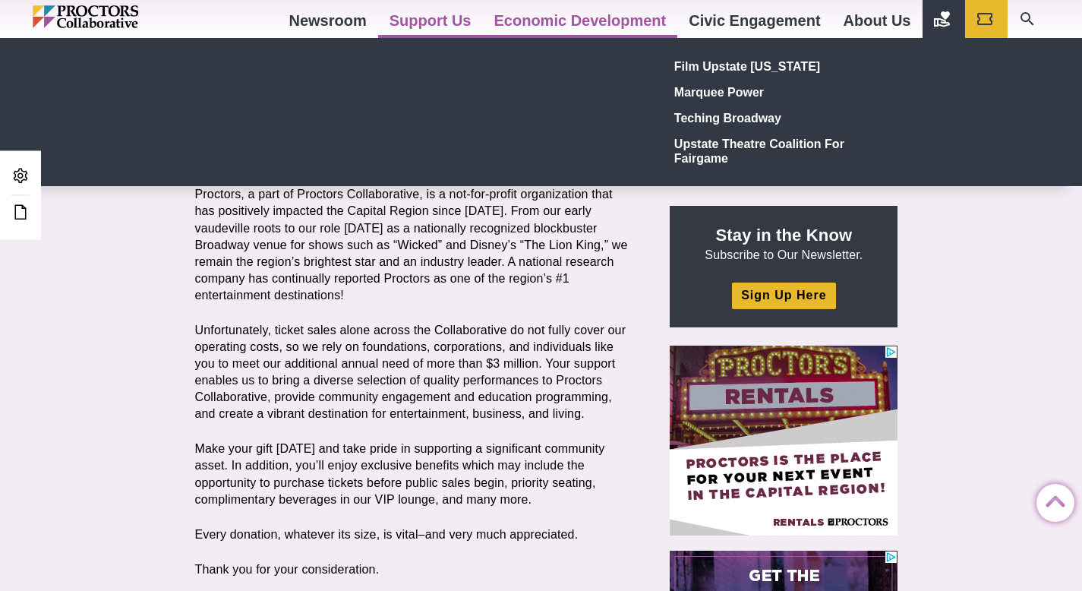
click at [576, 20] on link "Economic Development" at bounding box center [580, 20] width 195 height 41
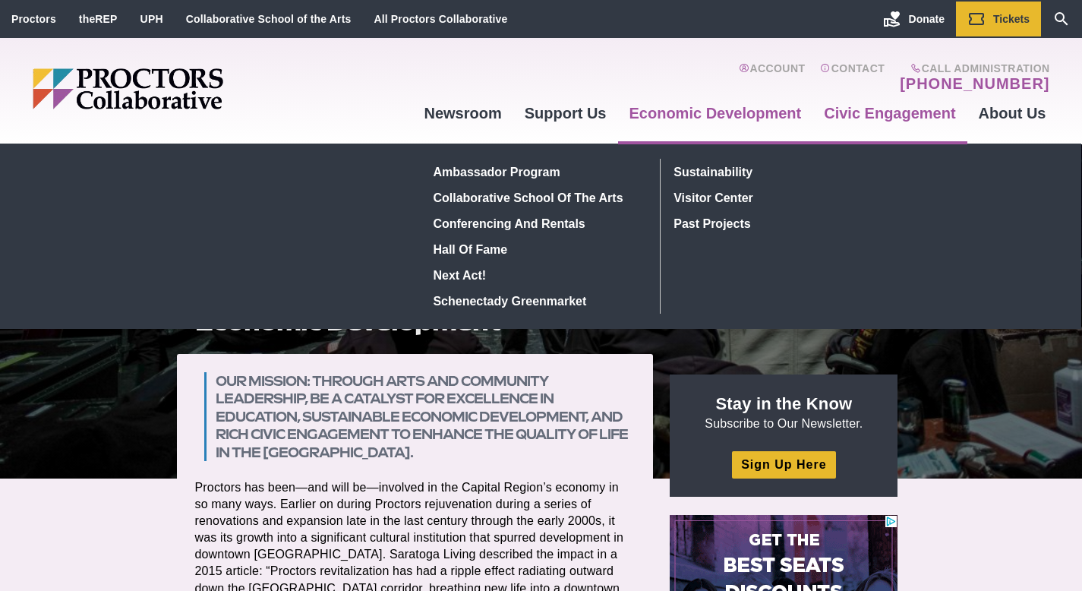
click at [892, 111] on link "Civic Engagement" at bounding box center [890, 113] width 154 height 41
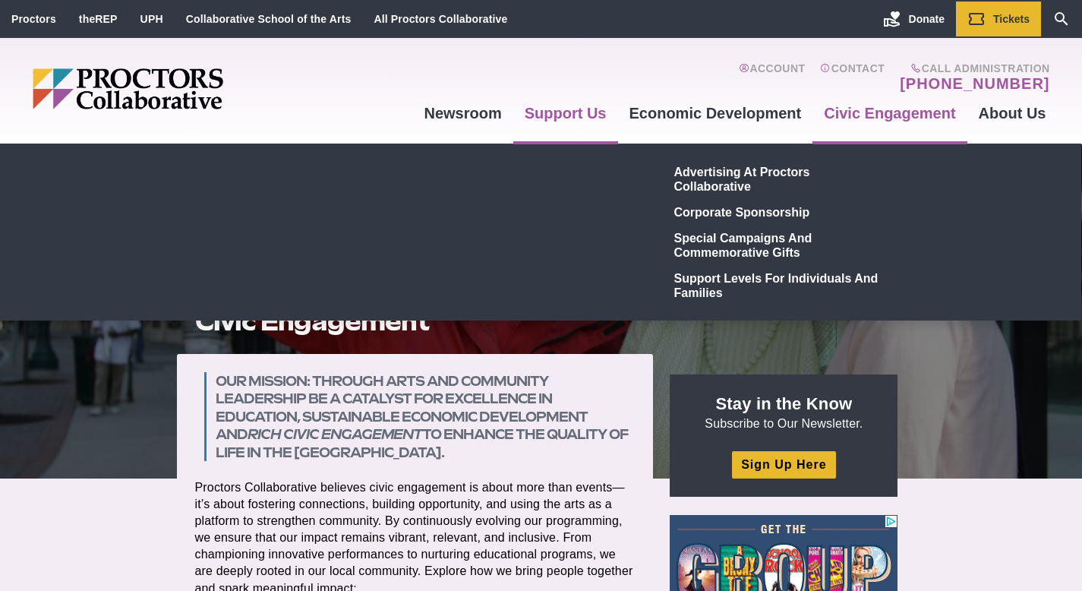
click at [568, 111] on link "Support Us" at bounding box center [565, 113] width 105 height 41
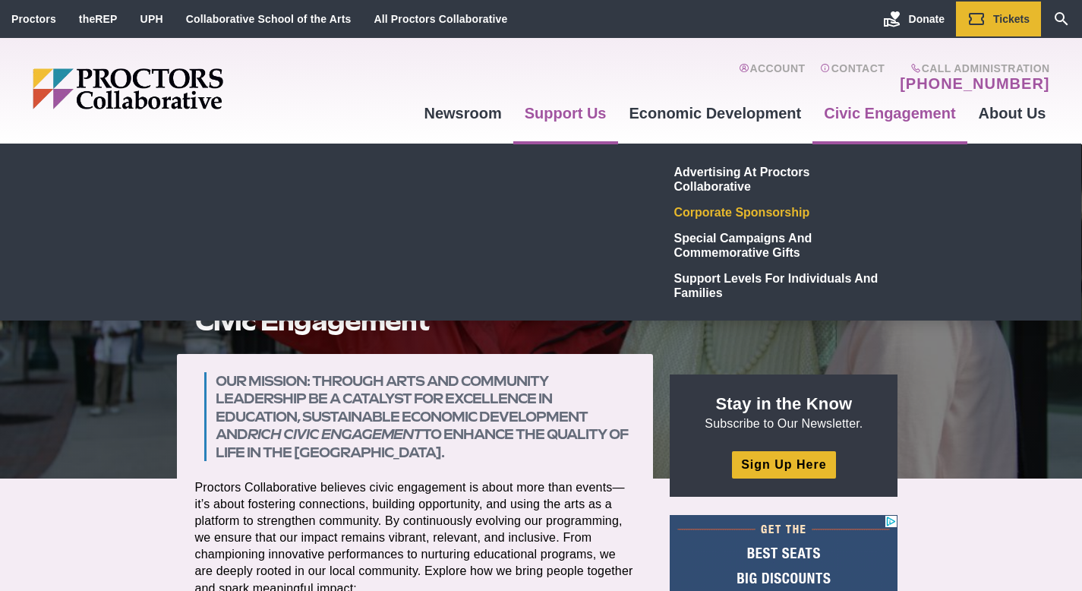
click at [722, 210] on link "Corporate Sponsorship" at bounding box center [779, 212] width 222 height 26
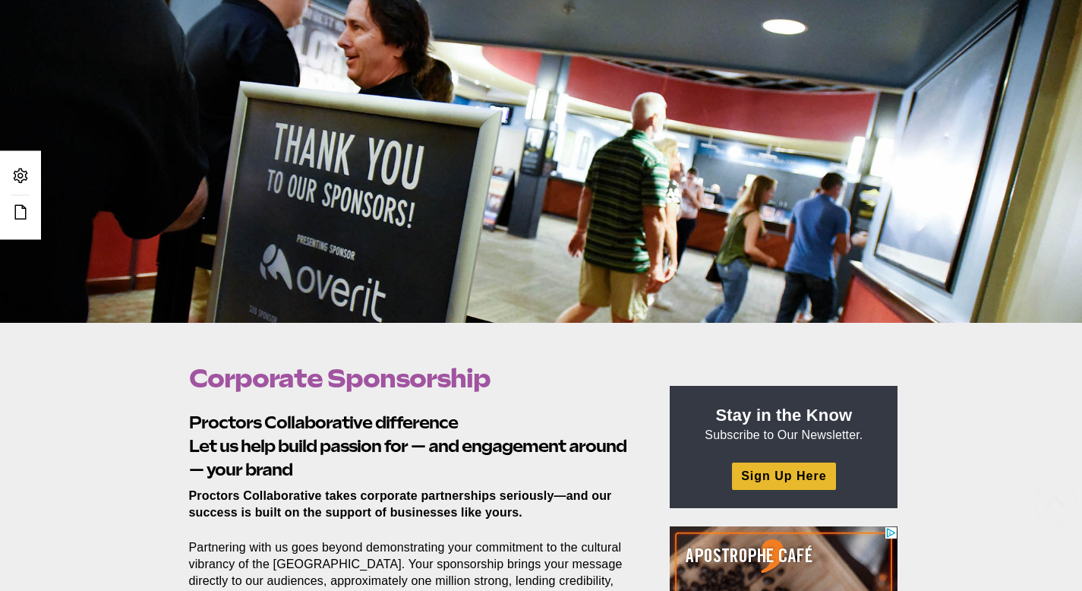
scroll to position [373, 0]
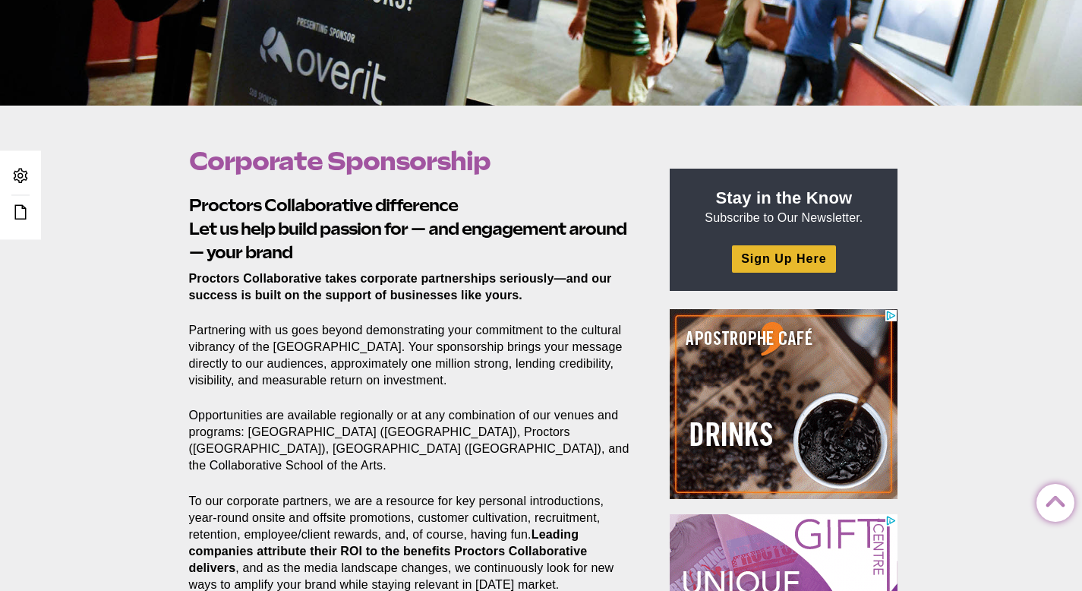
click at [191, 202] on strong "Proctors Collaborative difference" at bounding box center [323, 205] width 269 height 20
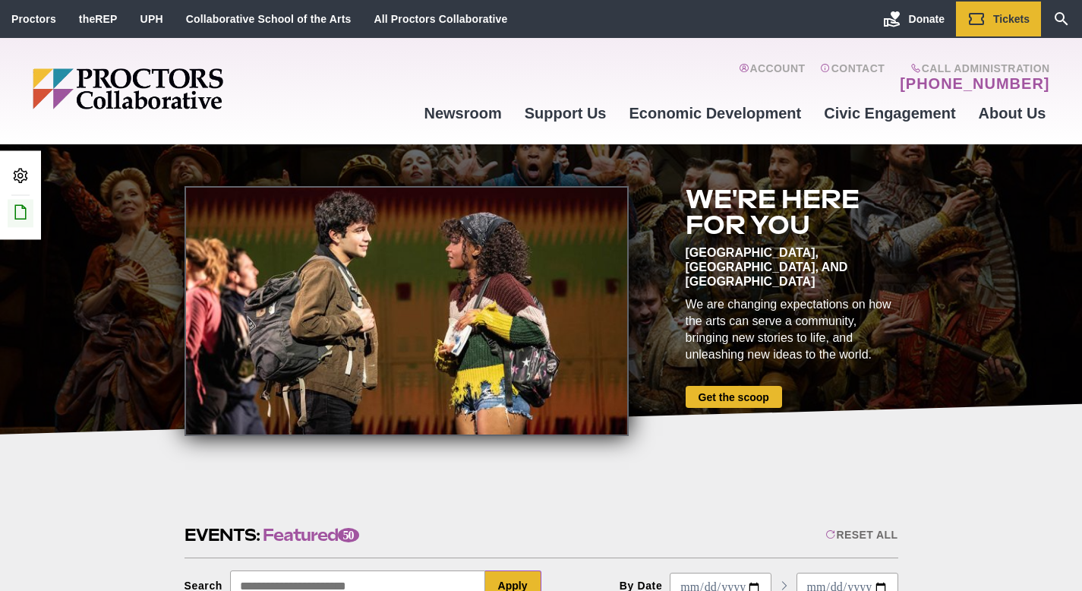
click at [17, 207] on icon at bounding box center [20, 212] width 18 height 18
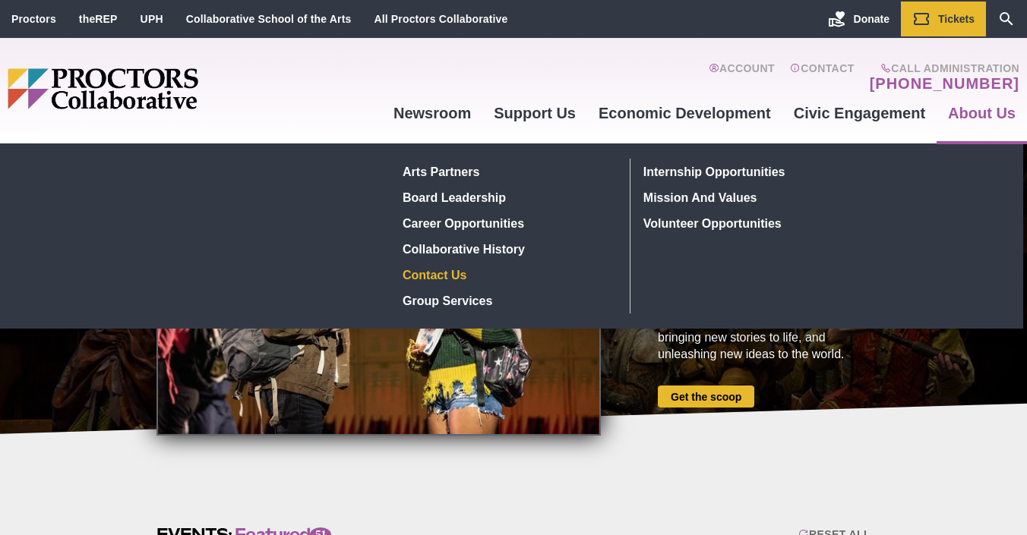
click at [441, 277] on link "Contact Us" at bounding box center [507, 275] width 221 height 26
